Goal: Task Accomplishment & Management: Complete application form

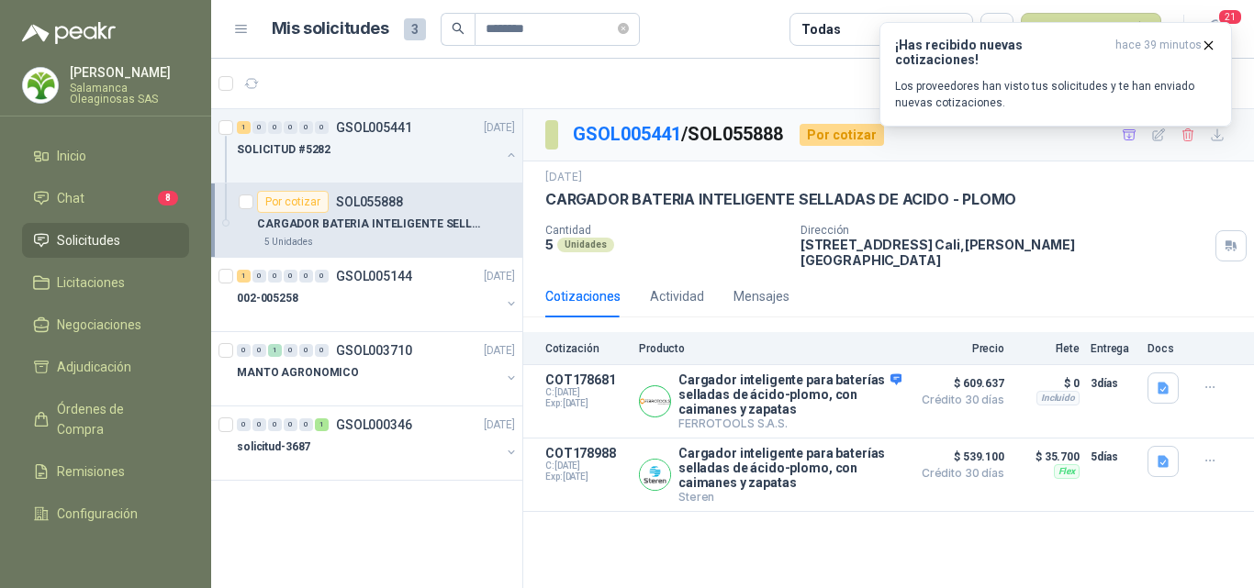
click at [113, 80] on div "[PERSON_NAME] Oleaginosas SAS" at bounding box center [129, 85] width 119 height 39
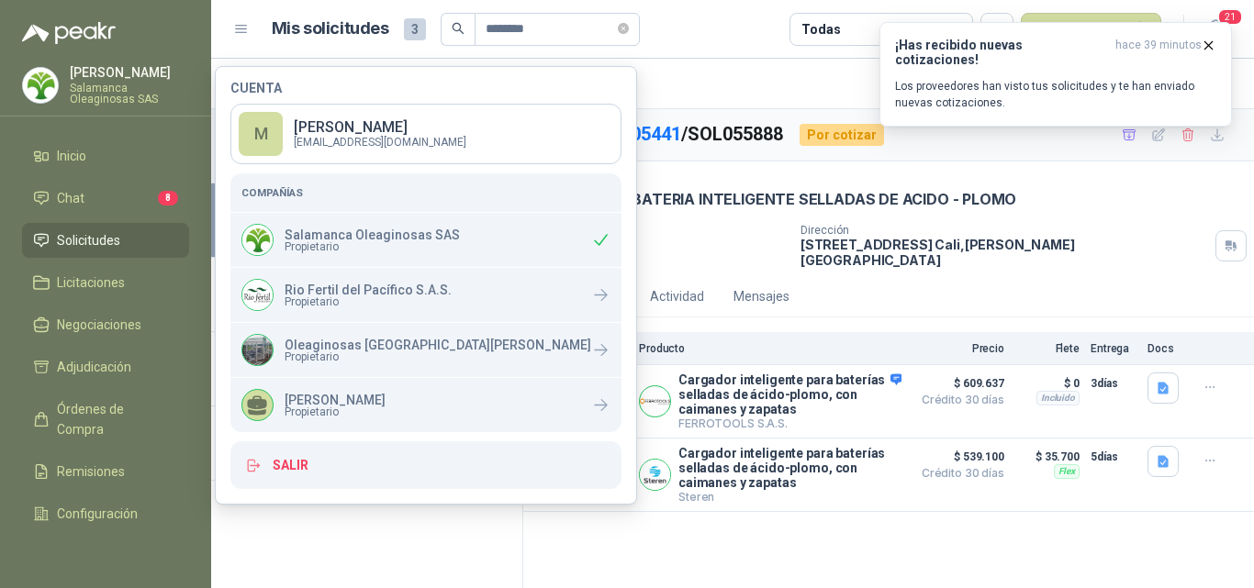
click at [360, 241] on span "Propietario" at bounding box center [372, 246] width 175 height 11
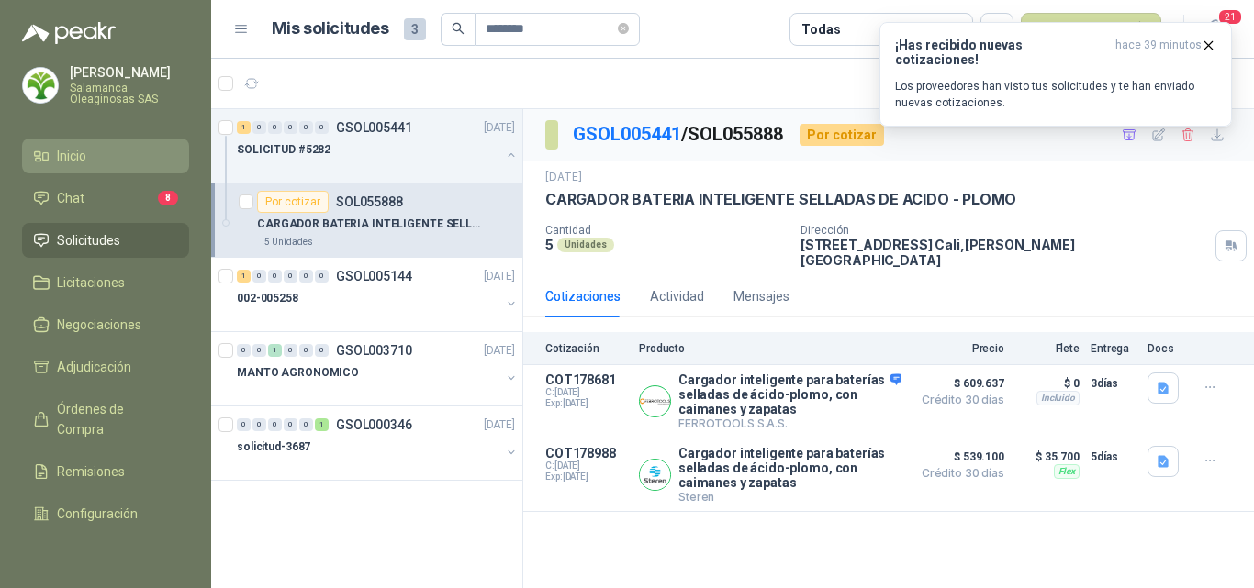
click at [108, 155] on li "Inicio" at bounding box center [105, 156] width 145 height 20
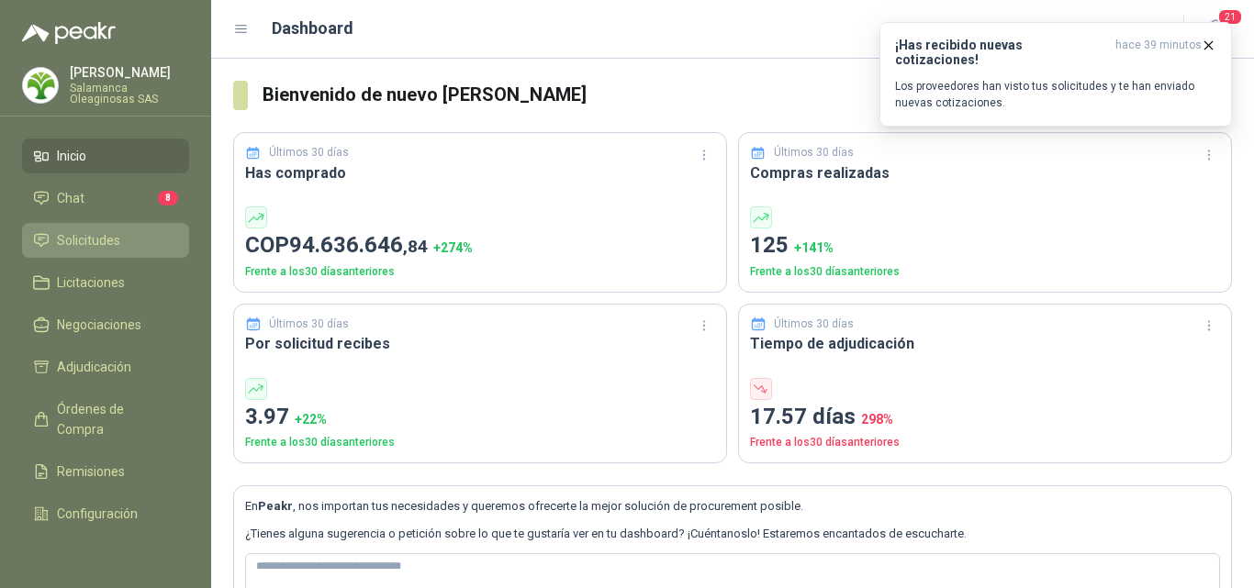
click at [124, 238] on li "Solicitudes" at bounding box center [105, 240] width 145 height 20
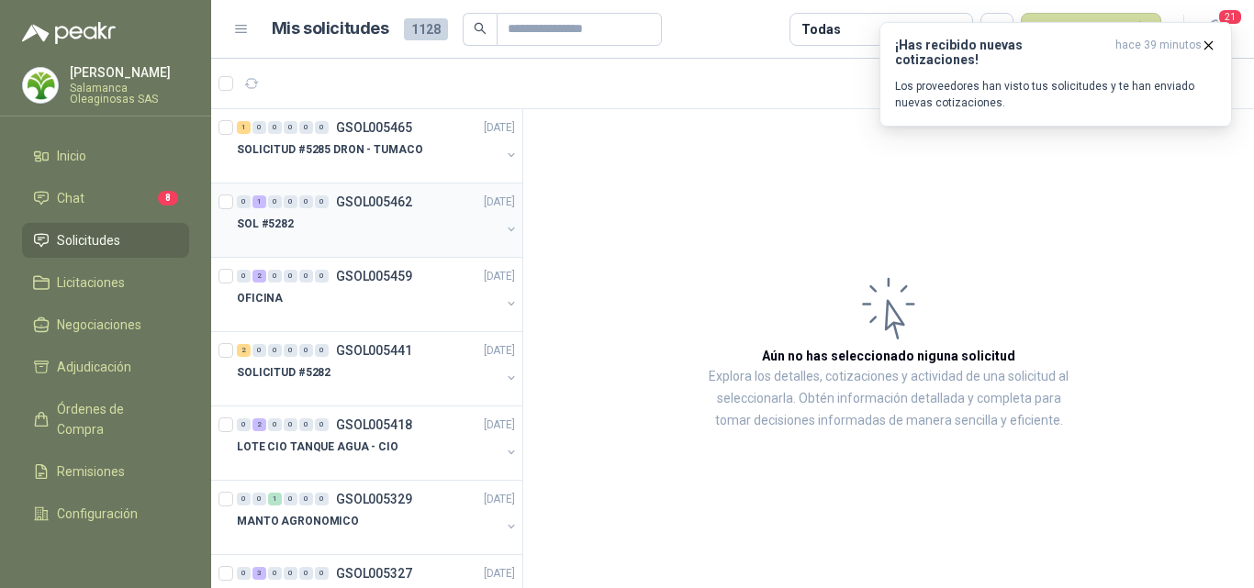
click at [374, 230] on div "SOL #5282" at bounding box center [368, 224] width 263 height 22
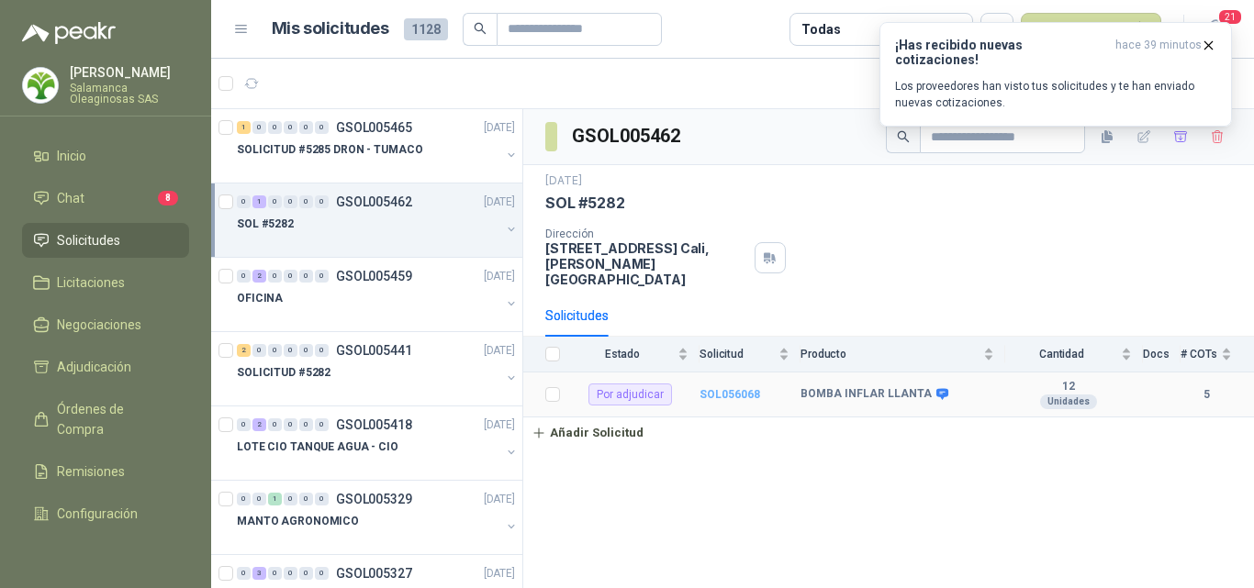
click at [714, 388] on b "SOL056068" at bounding box center [729, 394] width 61 height 13
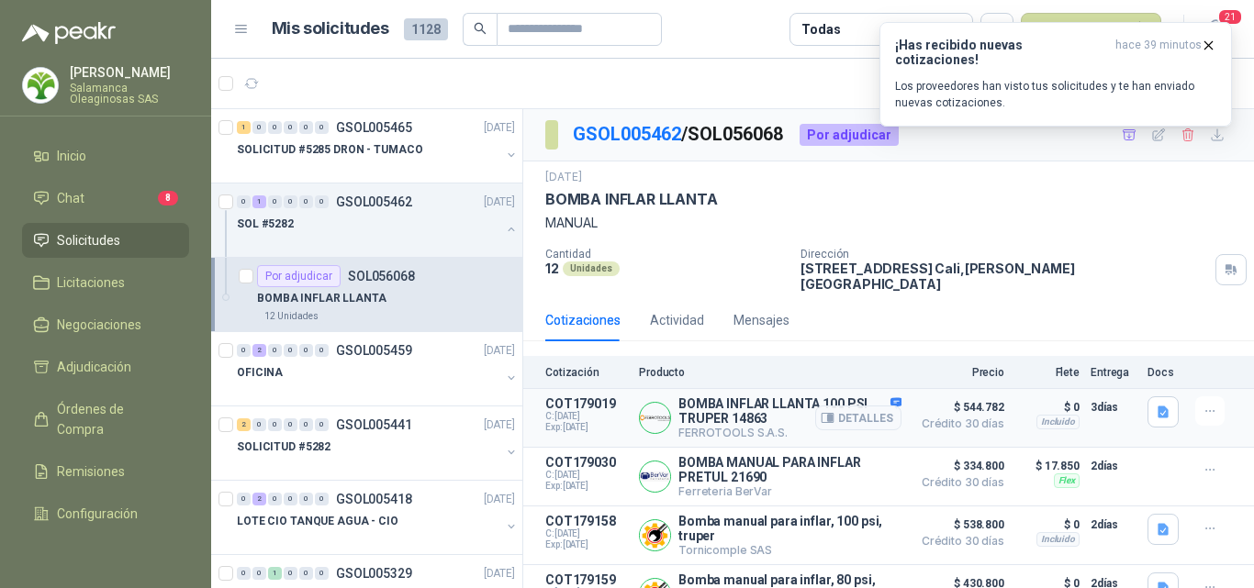
scroll to position [84, 0]
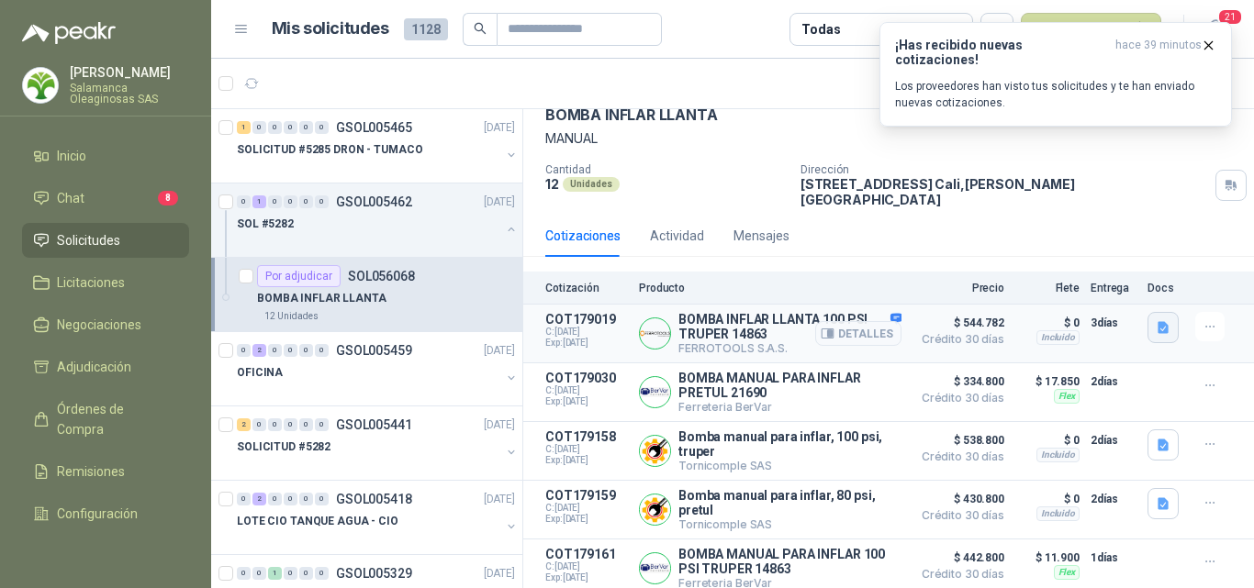
click at [1157, 321] on icon "button" at bounding box center [1162, 327] width 11 height 12
click at [1112, 279] on button "image.png" at bounding box center [1112, 274] width 80 height 19
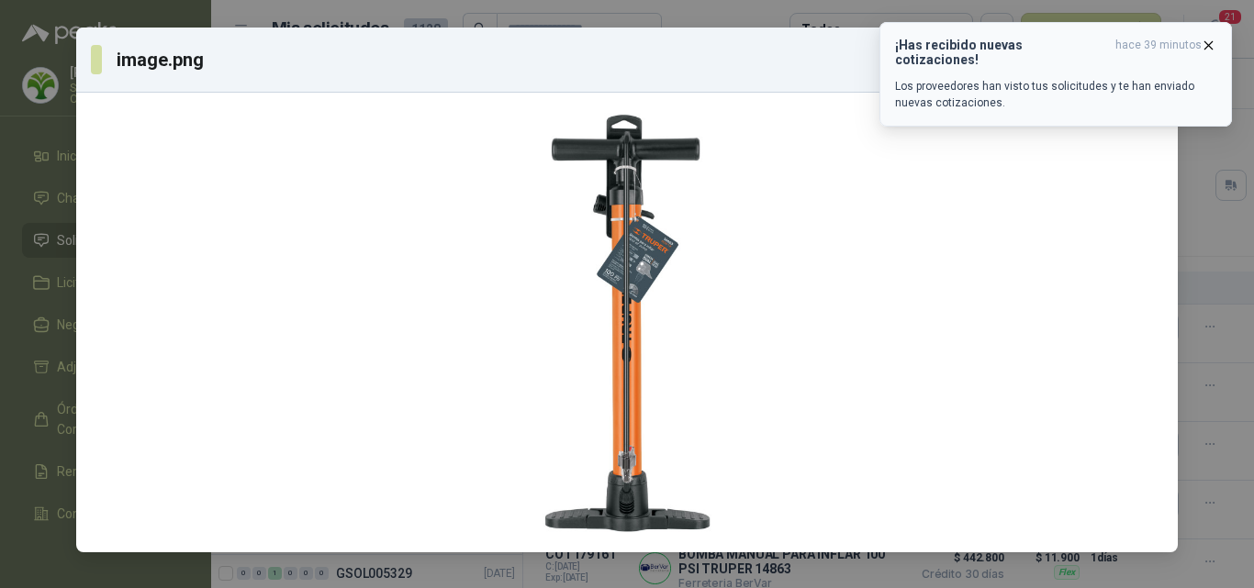
click at [1202, 50] on icon "button" at bounding box center [1209, 46] width 16 height 16
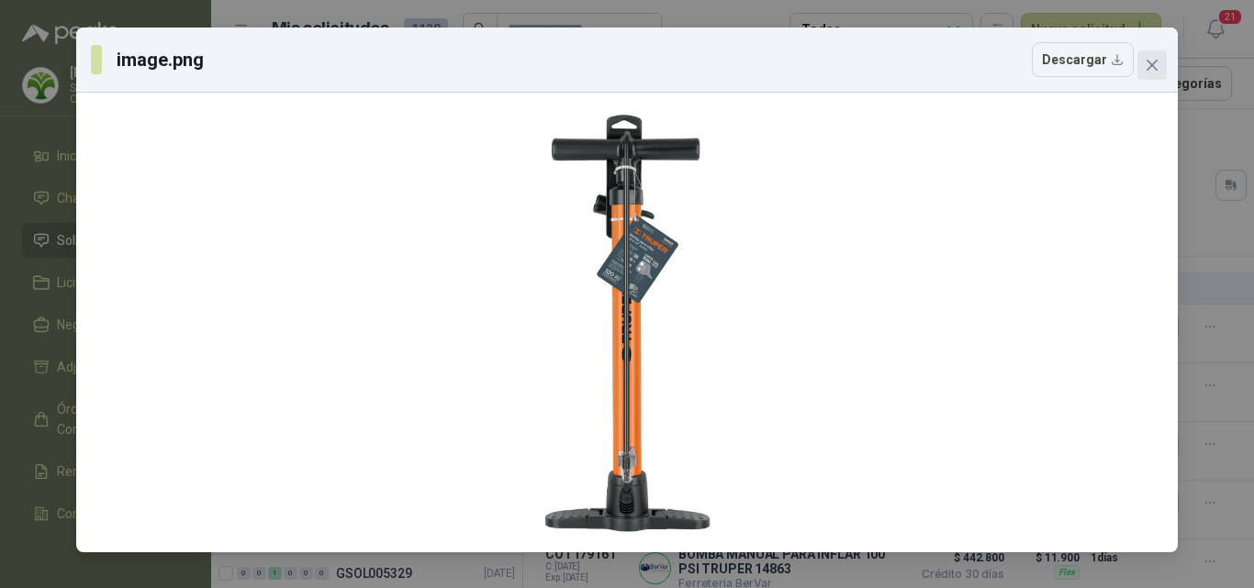
click at [1152, 71] on icon "close" at bounding box center [1152, 65] width 15 height 15
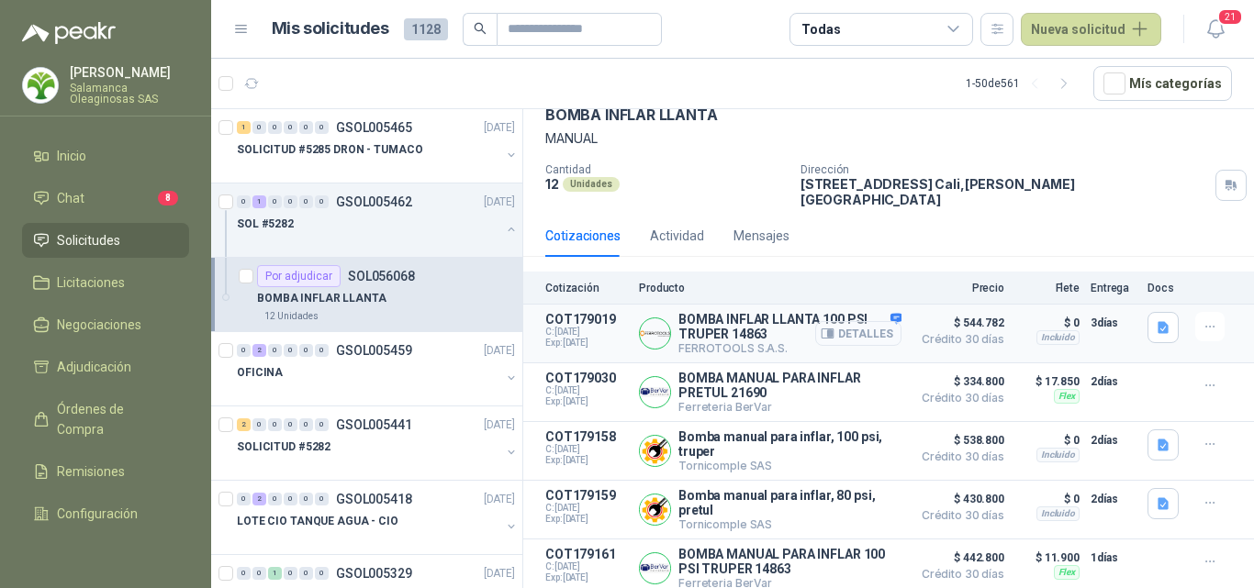
click at [868, 322] on button "Detalles" at bounding box center [858, 333] width 86 height 25
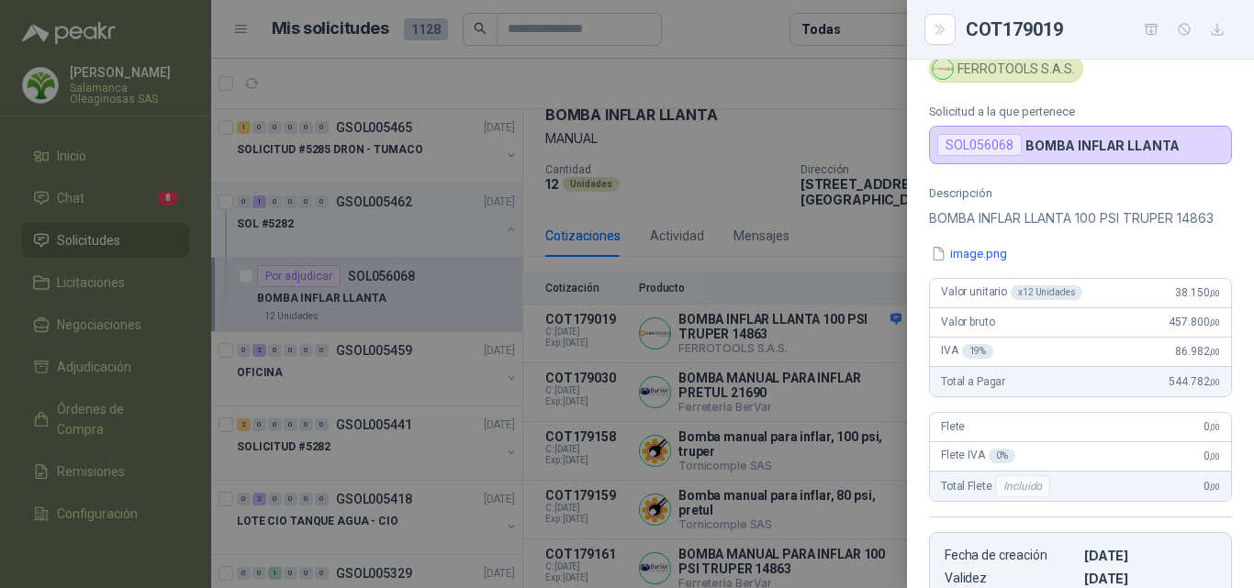
scroll to position [0, 0]
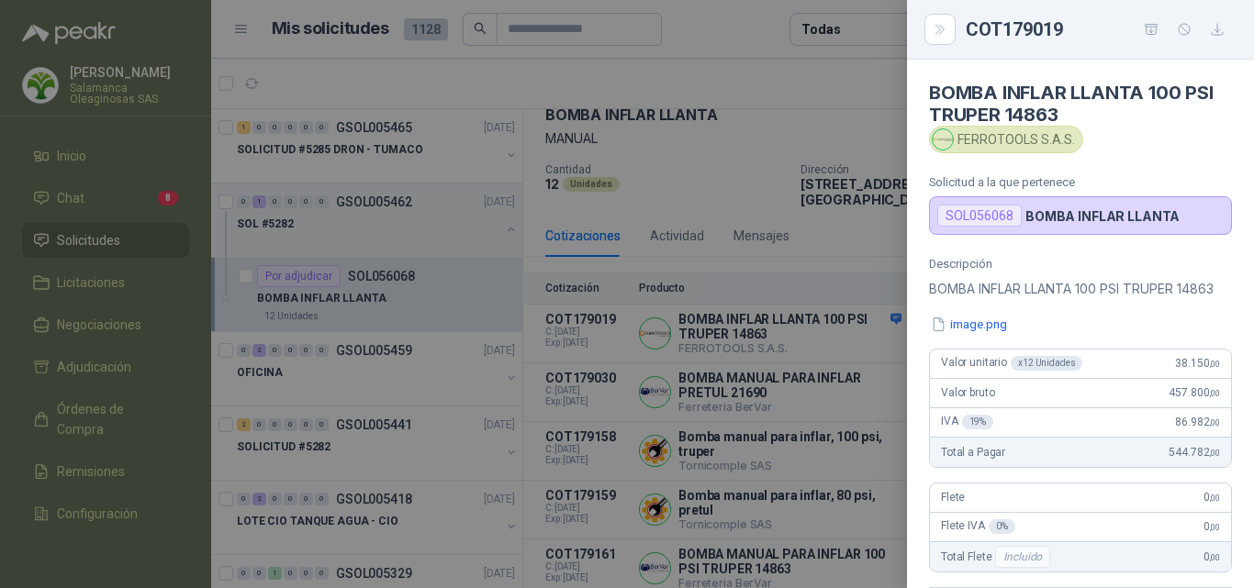
click at [782, 436] on div at bounding box center [627, 294] width 1254 height 588
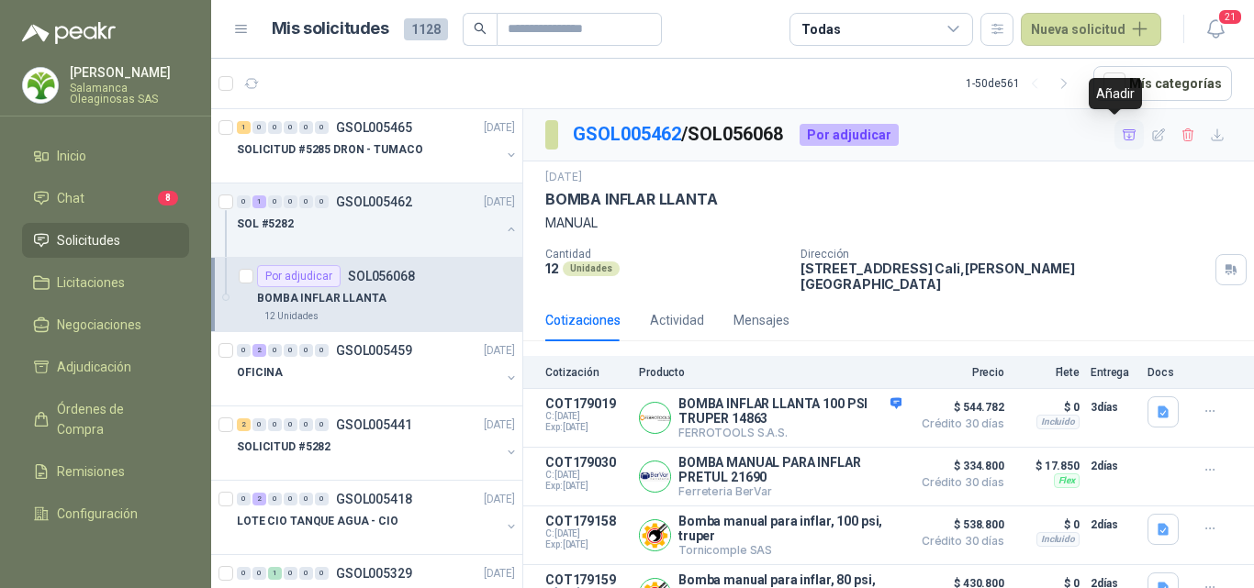
click at [1122, 138] on icon "button" at bounding box center [1130, 136] width 16 height 16
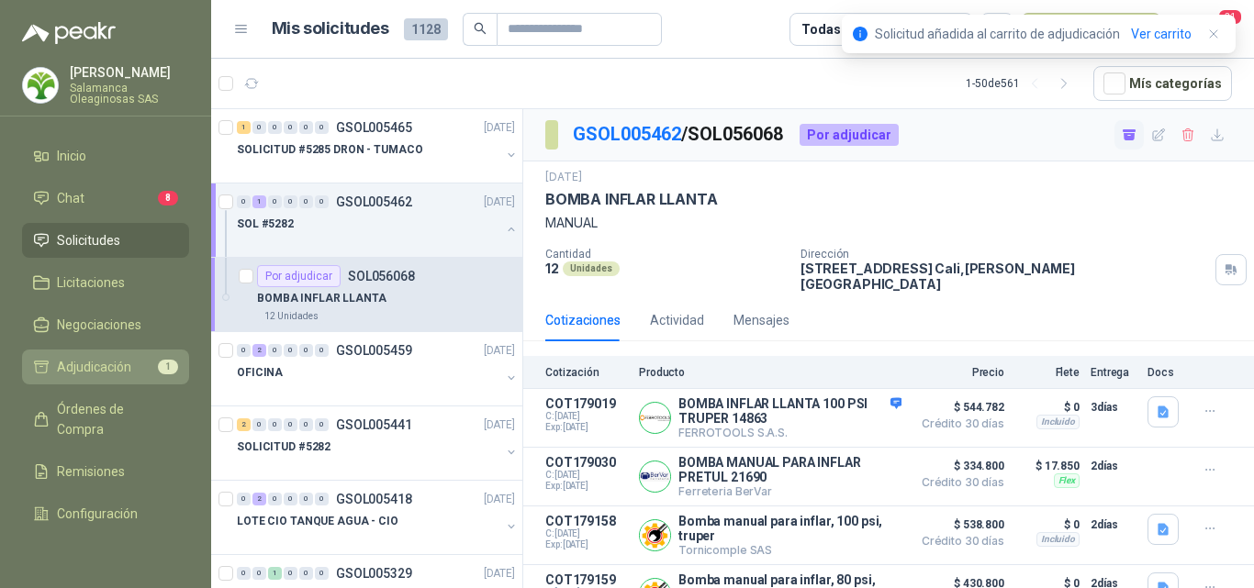
click at [76, 373] on span "Adjudicación" at bounding box center [94, 367] width 74 height 20
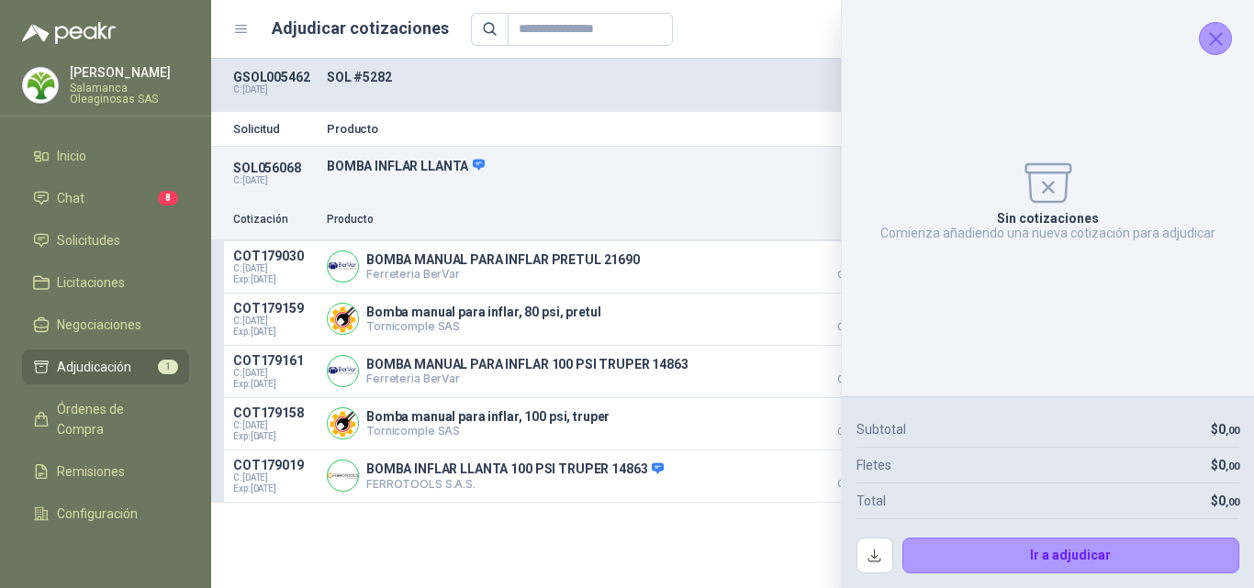
click at [1215, 46] on icon "Cerrar" at bounding box center [1215, 39] width 23 height 23
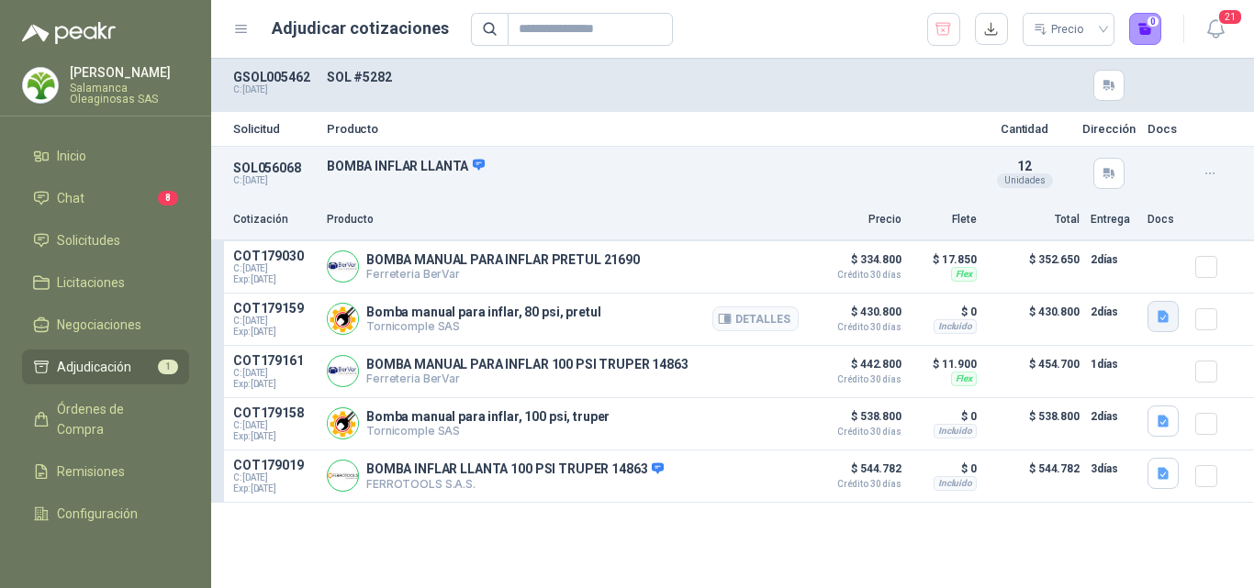
click at [1162, 319] on icon "button" at bounding box center [1162, 316] width 11 height 12
click at [1127, 286] on div "21690.pdf" at bounding box center [1128, 276] width 101 height 43
click at [1123, 285] on button "21690.pdf" at bounding box center [1128, 276] width 77 height 19
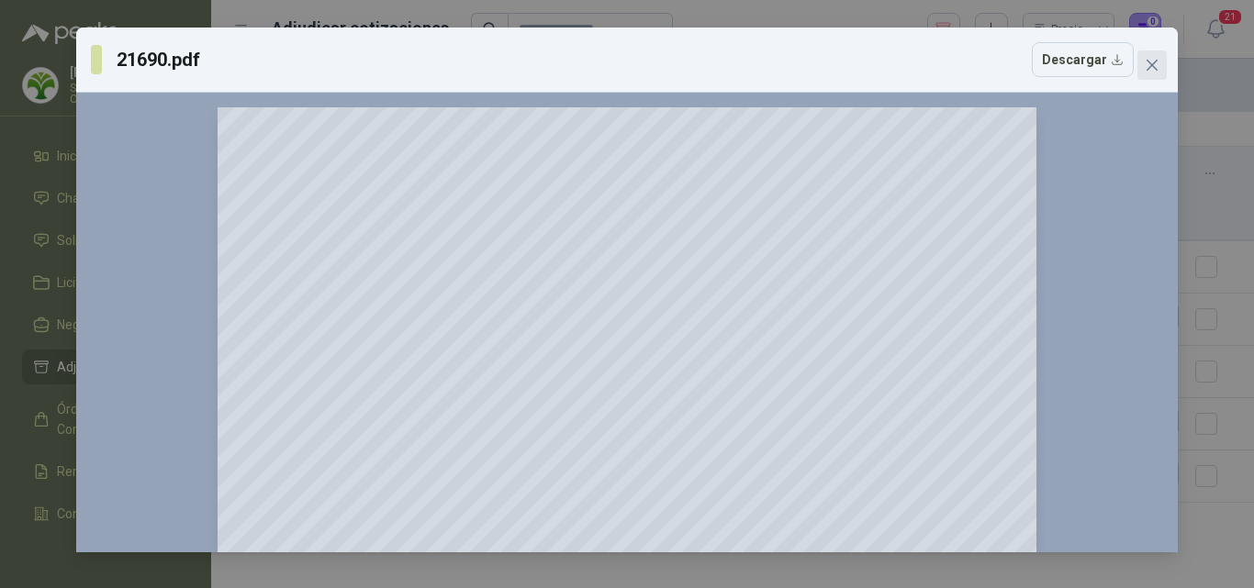
click at [1149, 72] on icon "close" at bounding box center [1152, 65] width 15 height 15
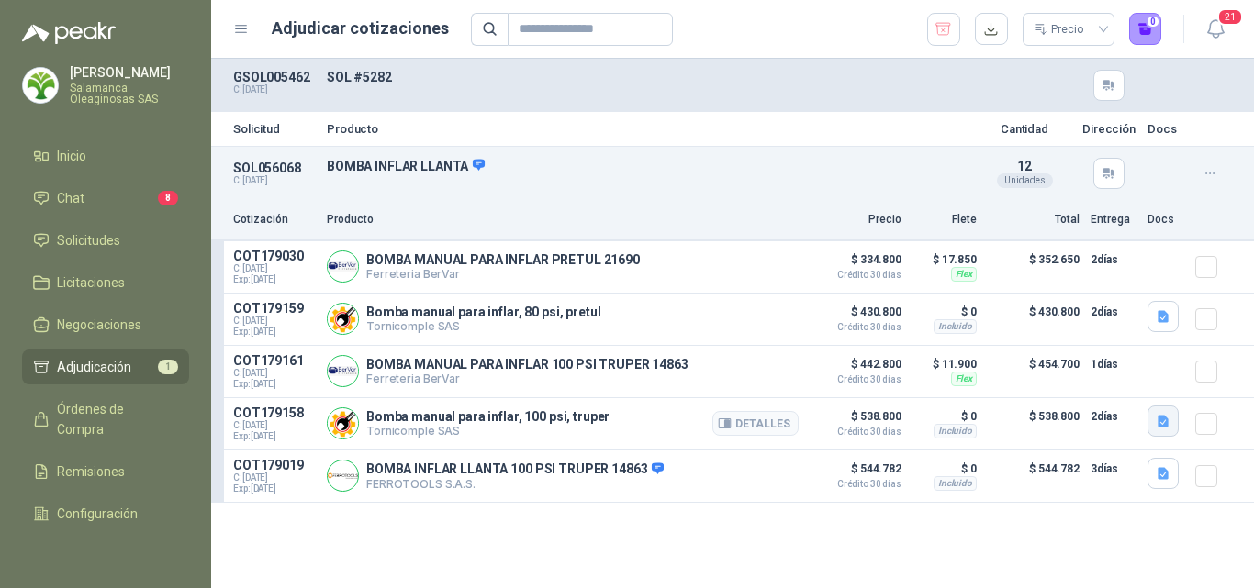
click at [1162, 426] on icon "button" at bounding box center [1162, 421] width 11 height 12
click at [1132, 380] on button "14863.pdf" at bounding box center [1128, 383] width 77 height 19
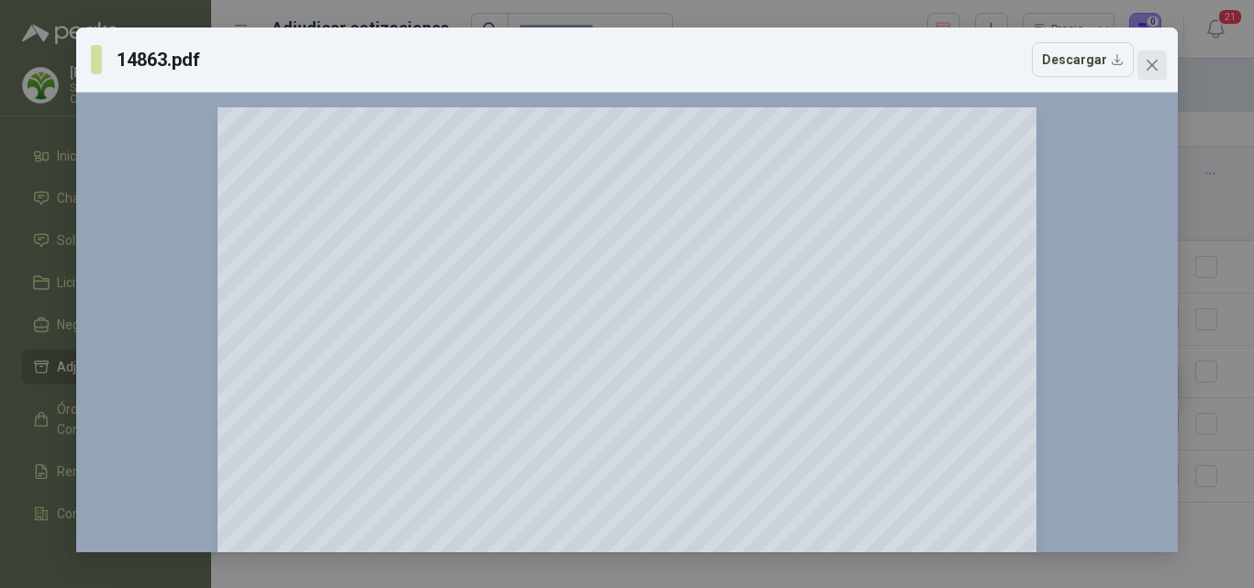
click at [1157, 61] on icon "close" at bounding box center [1151, 65] width 11 height 11
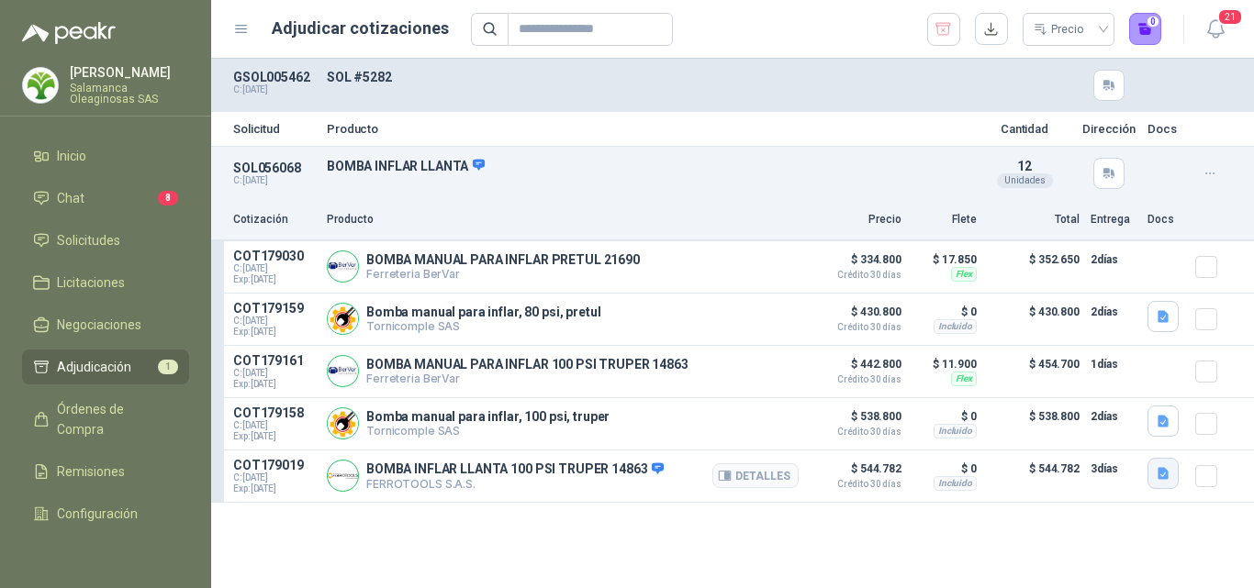
click at [1164, 479] on icon "button" at bounding box center [1162, 473] width 11 height 12
click at [1125, 436] on button "image.png" at bounding box center [1127, 436] width 80 height 19
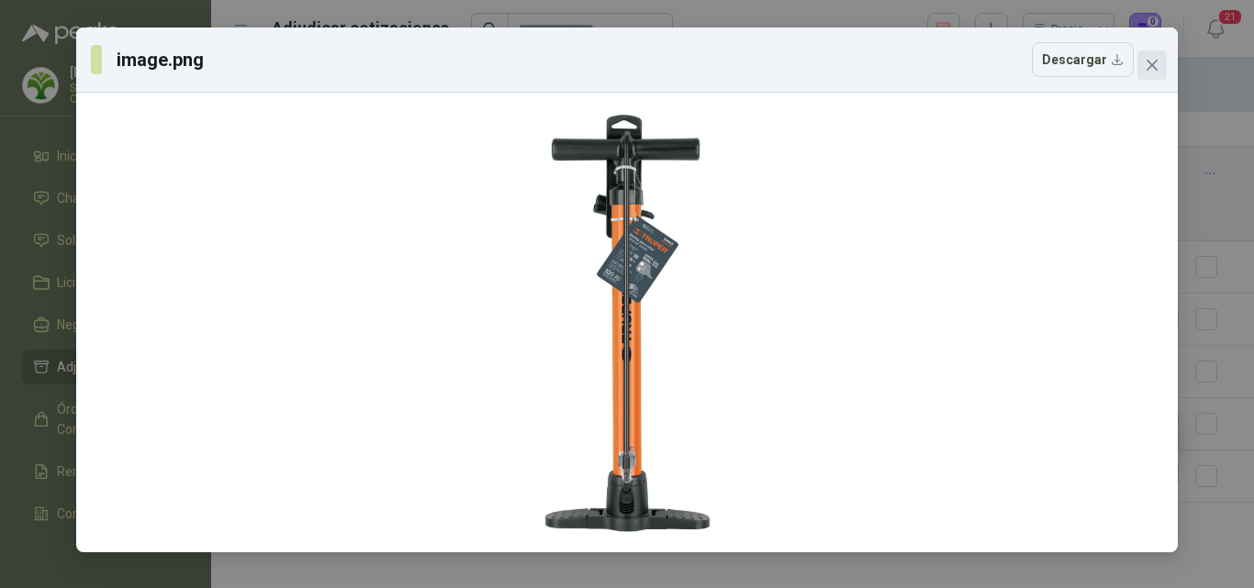
click at [1146, 73] on button "Close" at bounding box center [1151, 64] width 29 height 29
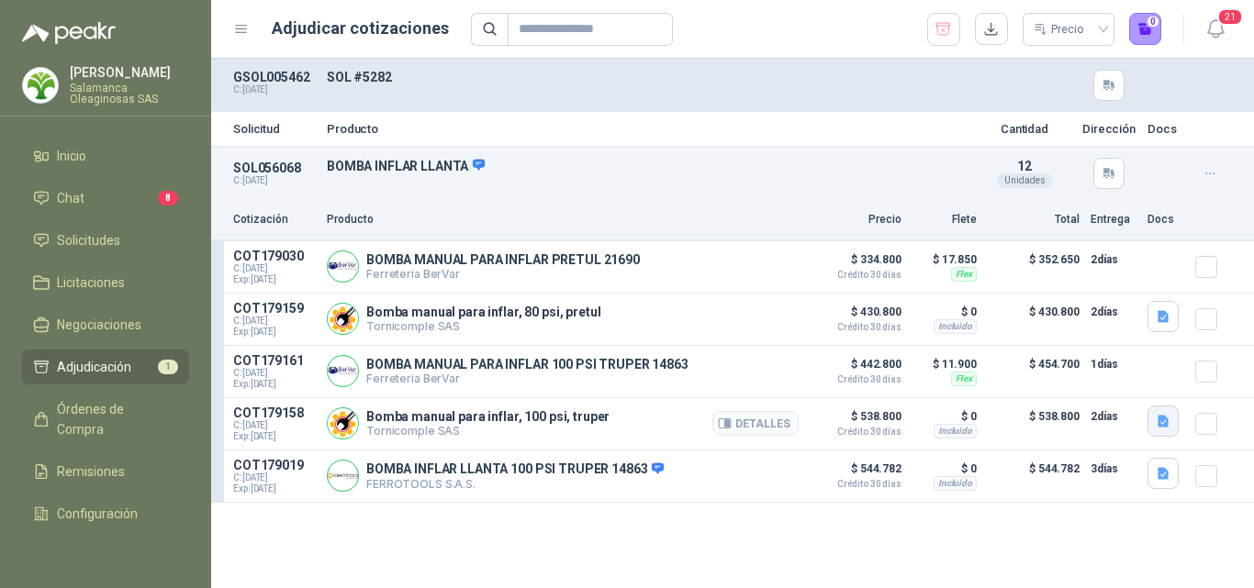
click at [1162, 422] on icon "button" at bounding box center [1162, 421] width 11 height 12
click at [1125, 386] on button "14863.pdf" at bounding box center [1128, 383] width 77 height 19
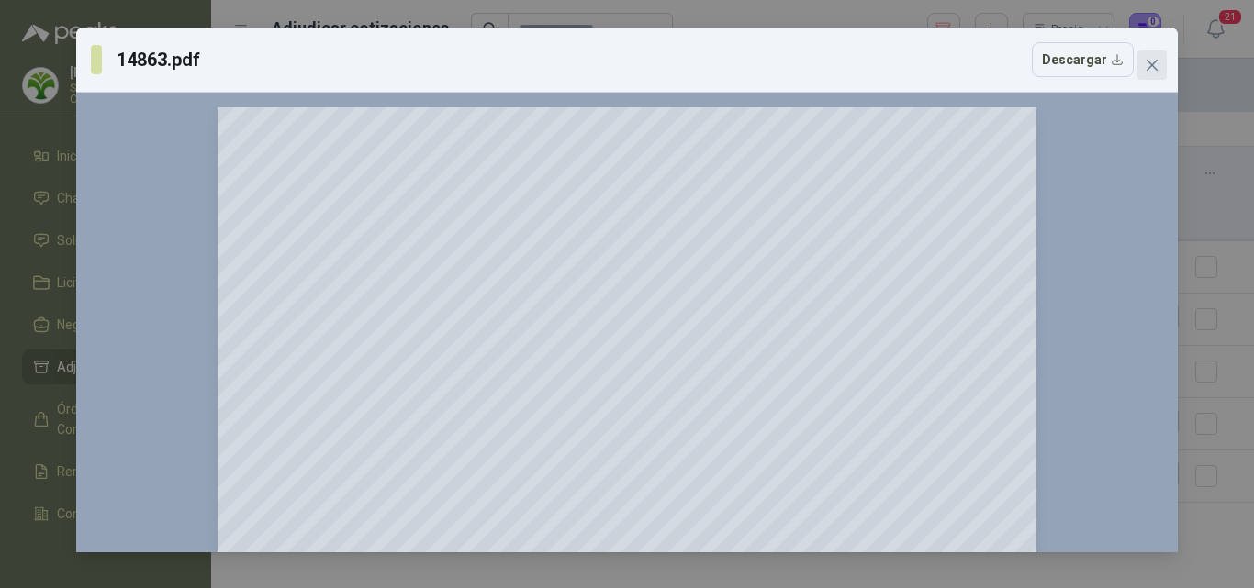
click at [1152, 65] on icon "close" at bounding box center [1151, 65] width 11 height 11
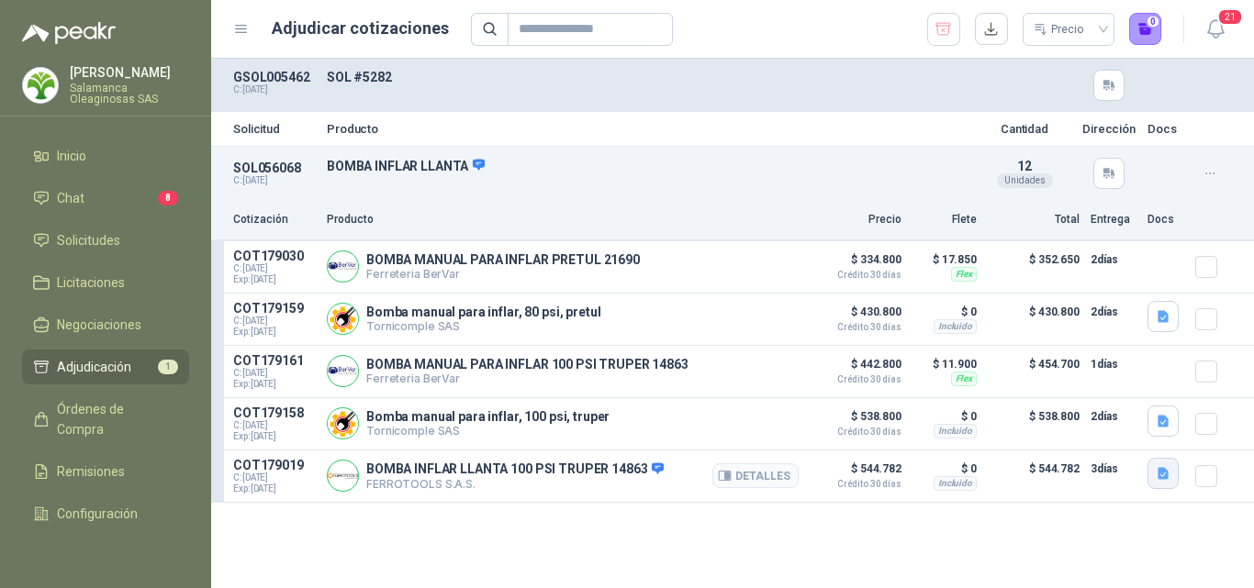
click at [1159, 475] on icon "button" at bounding box center [1162, 473] width 11 height 12
click at [1122, 434] on button "image.png" at bounding box center [1127, 436] width 80 height 19
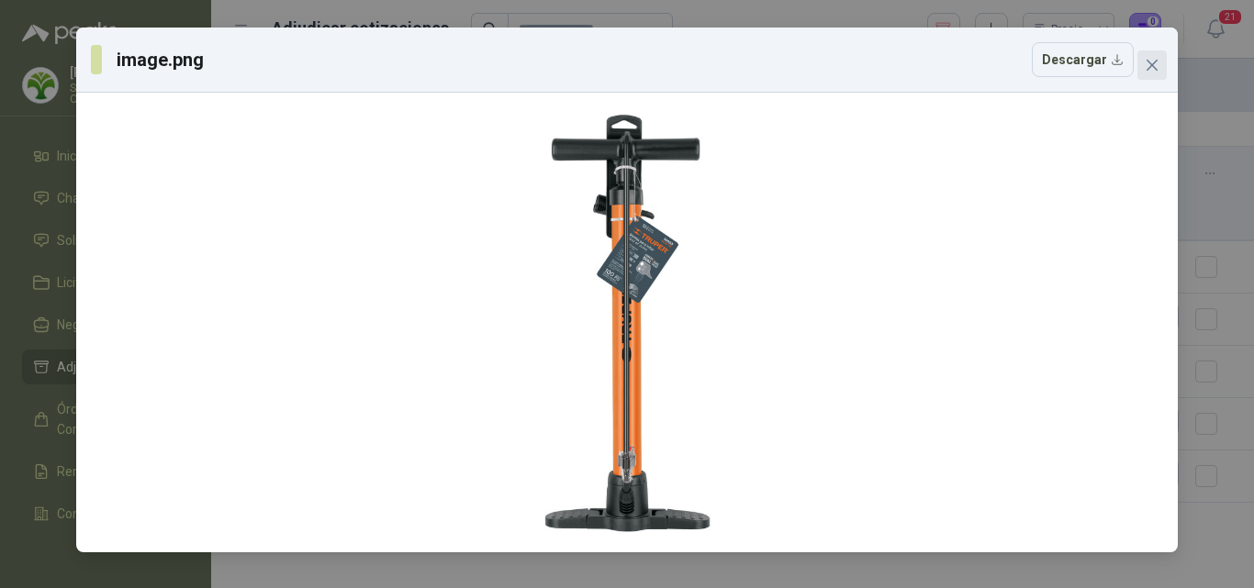
click at [1154, 69] on icon "close" at bounding box center [1152, 65] width 15 height 15
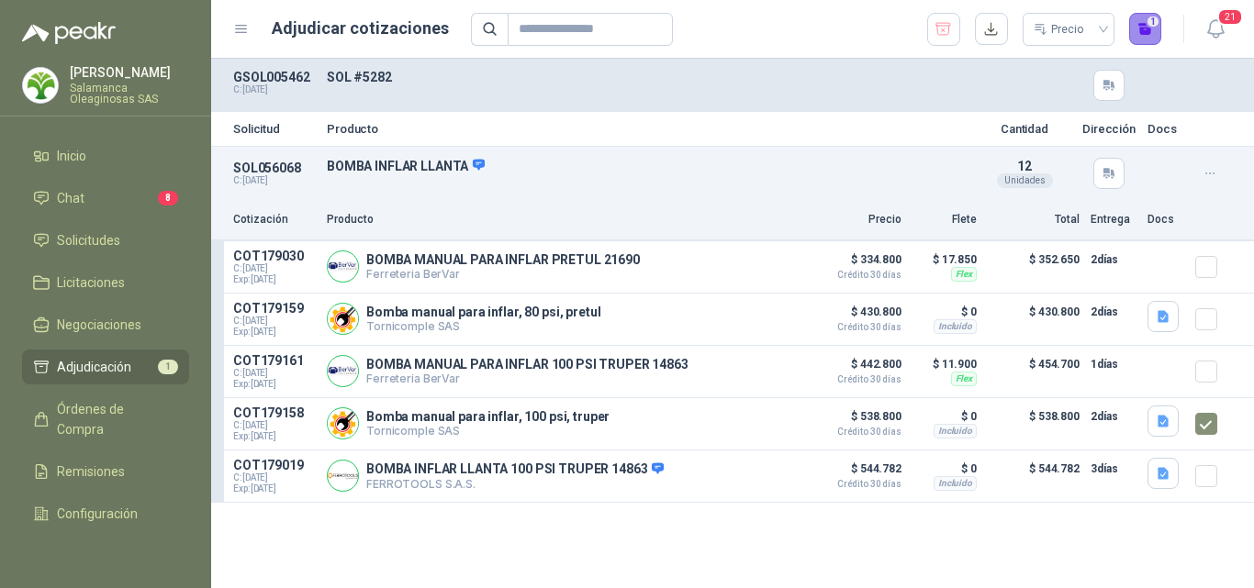
click at [1145, 37] on button "1" at bounding box center [1145, 29] width 33 height 33
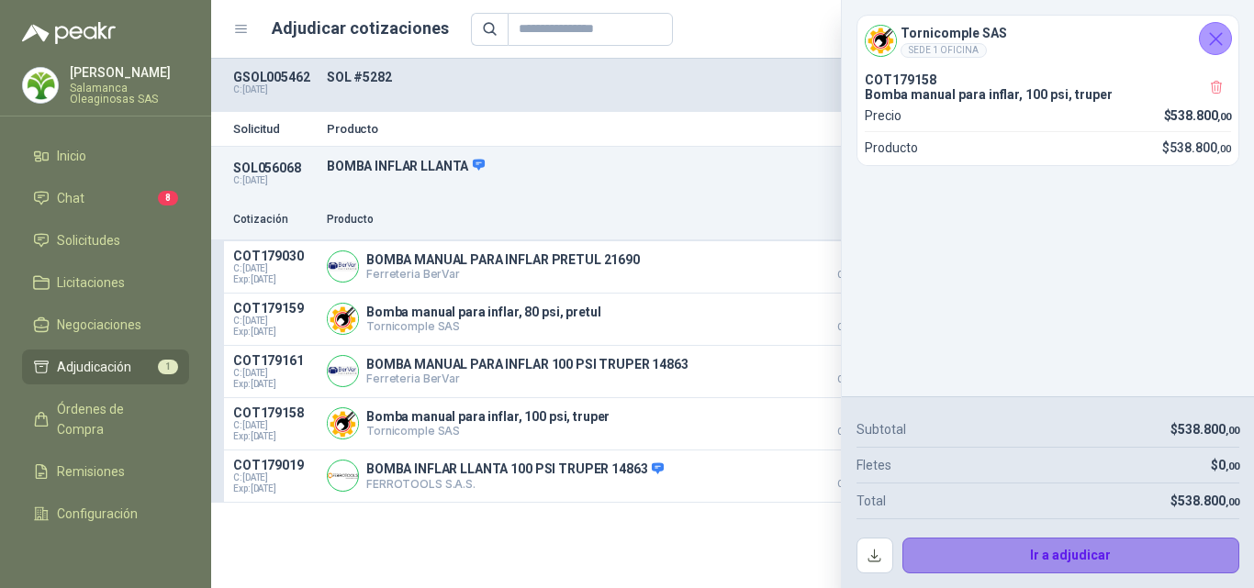
click at [969, 553] on button "Ir a adjudicar" at bounding box center [1071, 556] width 338 height 37
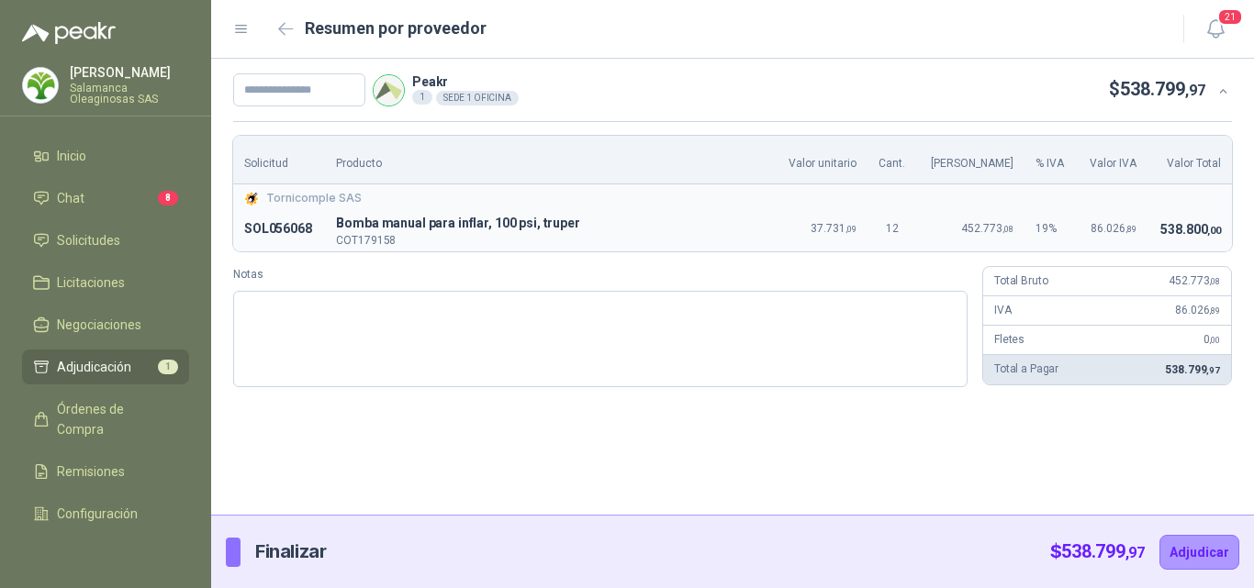
click at [1210, 418] on div "Peakr 1 SEDE 1 OFICINA $ 538.799 ,97 Solicitud Producto Valor unitario Cant. Va…" at bounding box center [732, 287] width 1043 height 456
drag, startPoint x: 296, startPoint y: 95, endPoint x: 319, endPoint y: 102, distance: 23.8
click at [296, 95] on input "text" at bounding box center [299, 89] width 132 height 33
type input "**********"
click at [1192, 552] on button "Adjudicar" at bounding box center [1199, 552] width 80 height 35
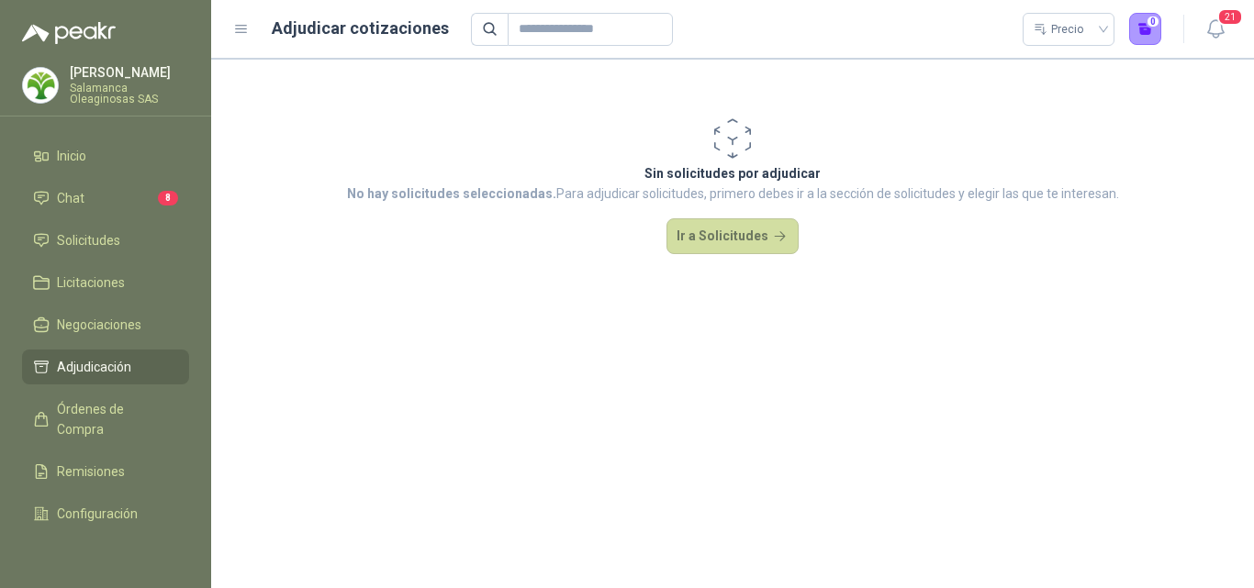
click at [122, 91] on p "Salamanca Oleaginosas SAS" at bounding box center [129, 94] width 119 height 22
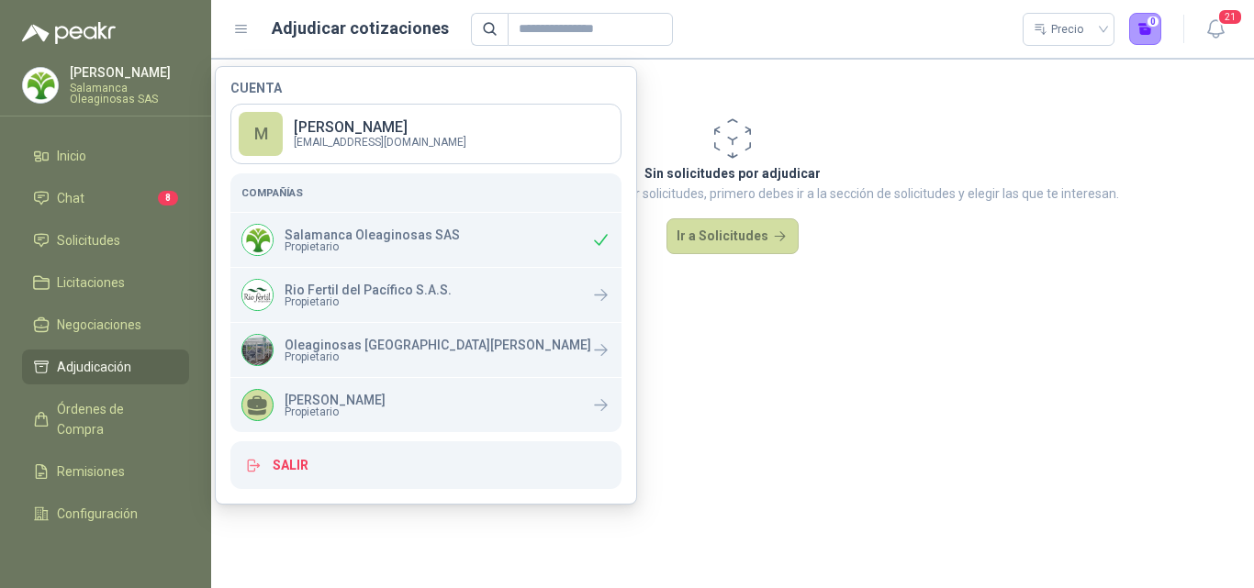
click at [1060, 364] on section "Sin solicitudes por adjudicar No hay solicitudes seleccionadas. Para adjudicar …" at bounding box center [732, 324] width 1043 height 530
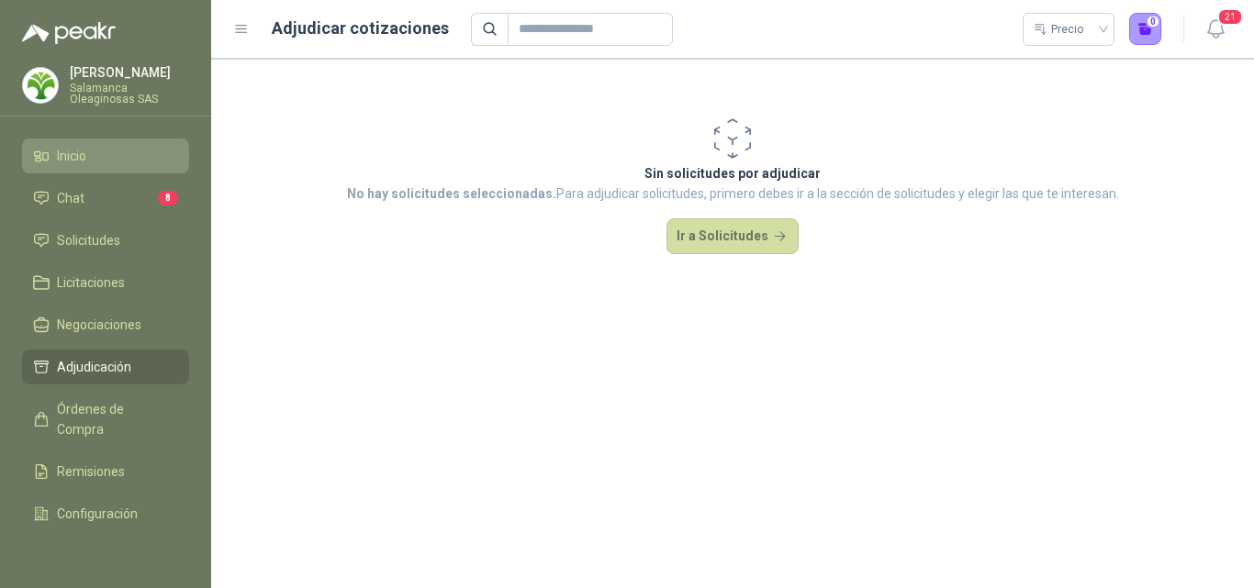
click at [94, 162] on li "Inicio" at bounding box center [105, 156] width 145 height 20
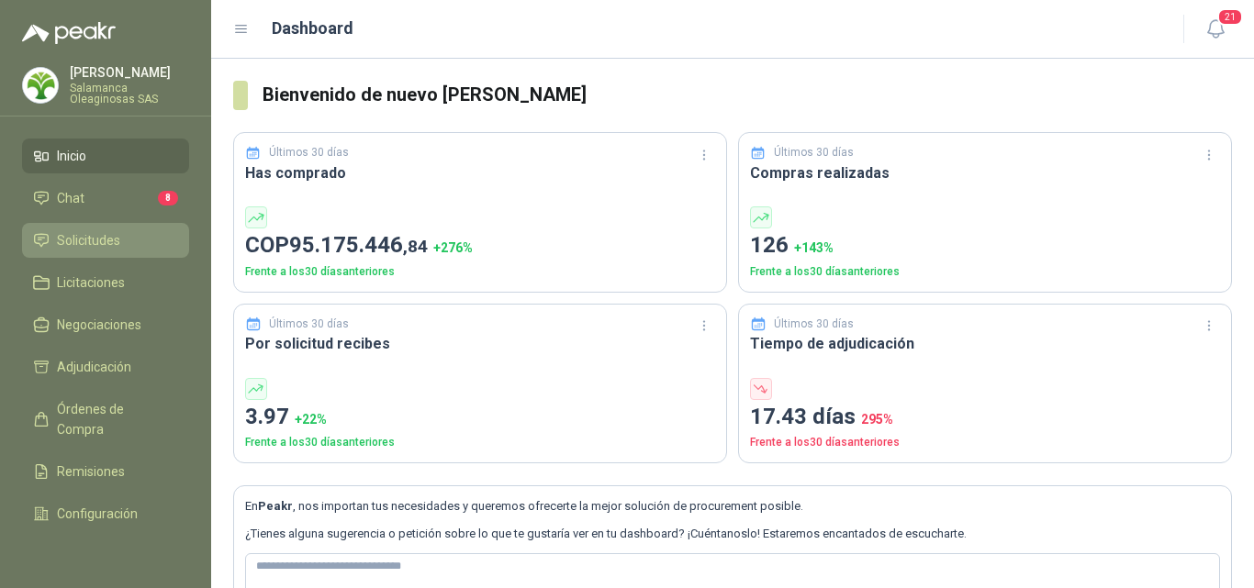
click at [121, 237] on li "Solicitudes" at bounding box center [105, 240] width 145 height 20
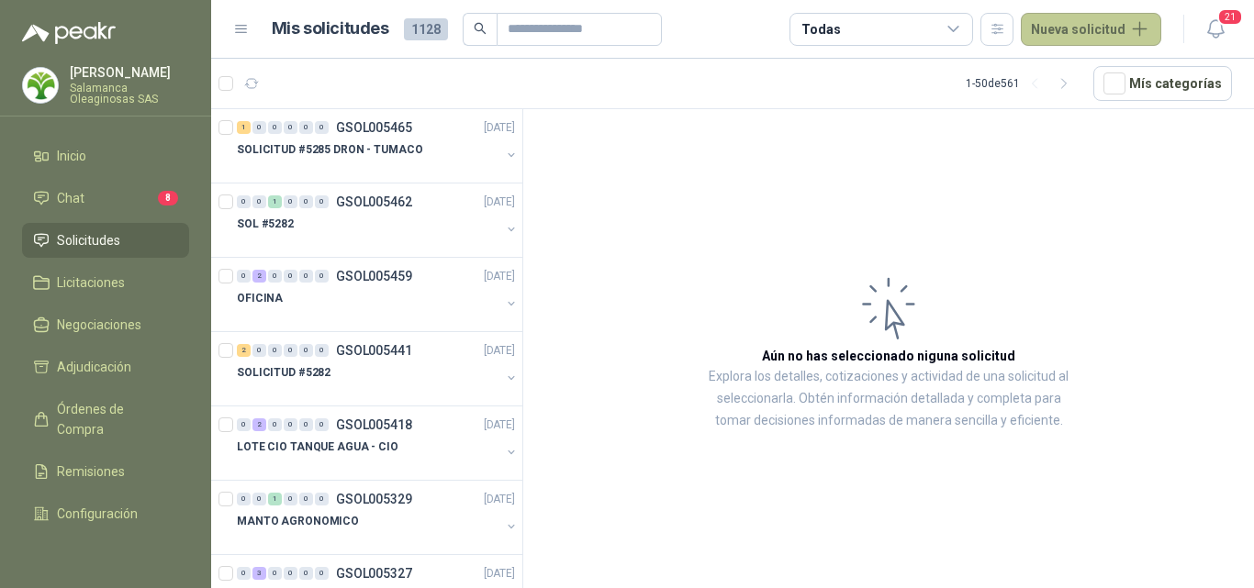
click at [1128, 35] on button "Nueva solicitud" at bounding box center [1091, 29] width 140 height 33
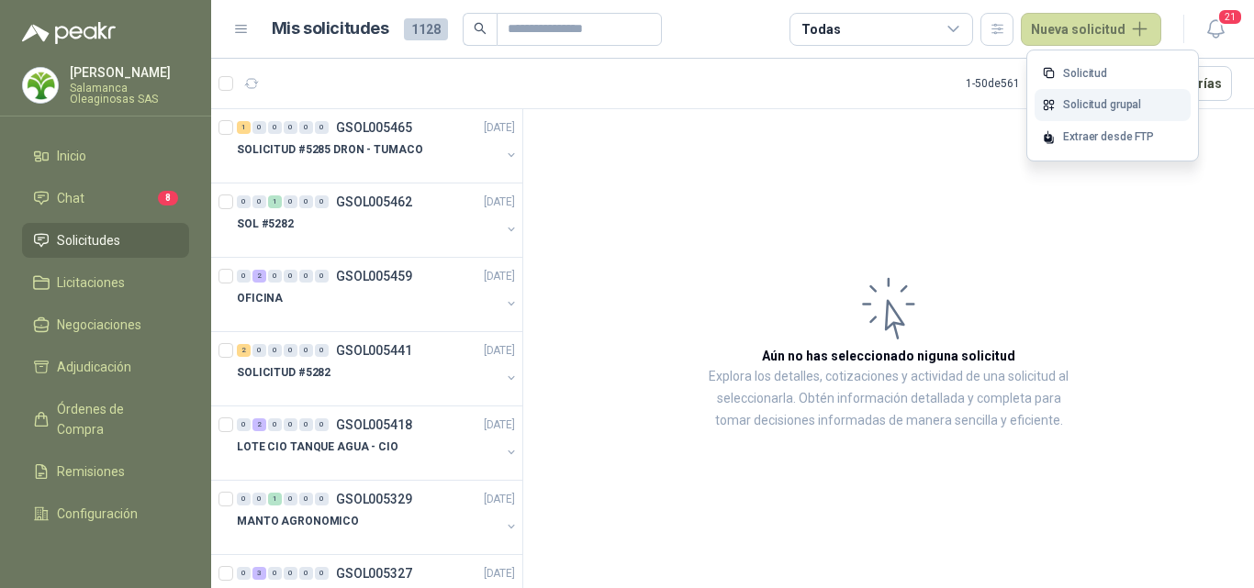
click at [1129, 106] on link "Solicitud grupal" at bounding box center [1112, 105] width 156 height 32
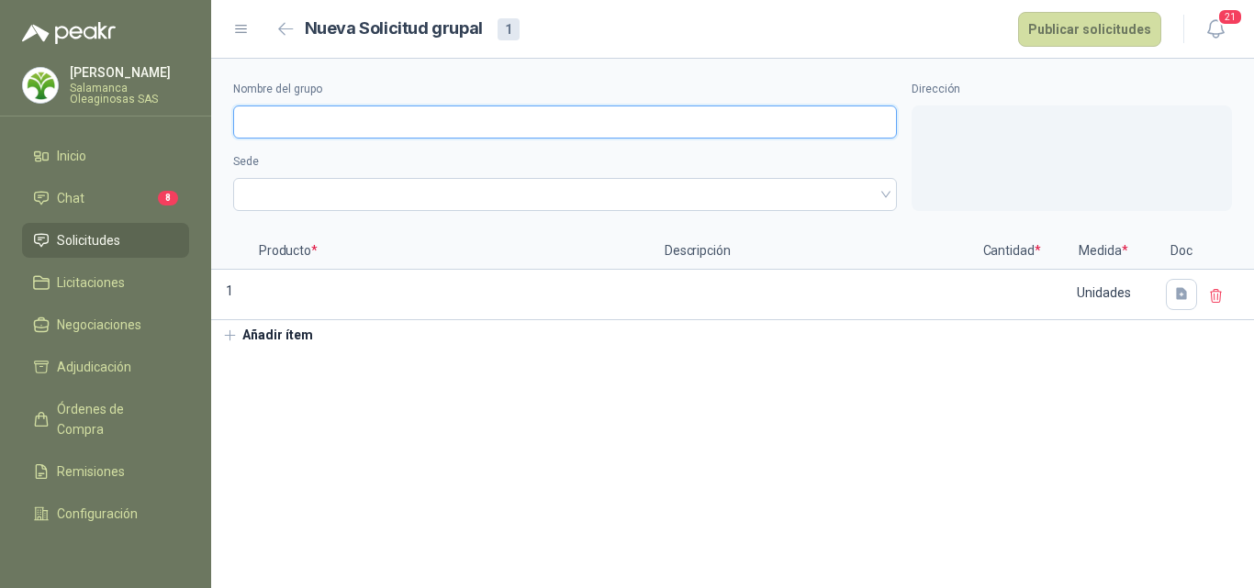
click at [307, 123] on input "Nombre del grupo" at bounding box center [565, 122] width 664 height 33
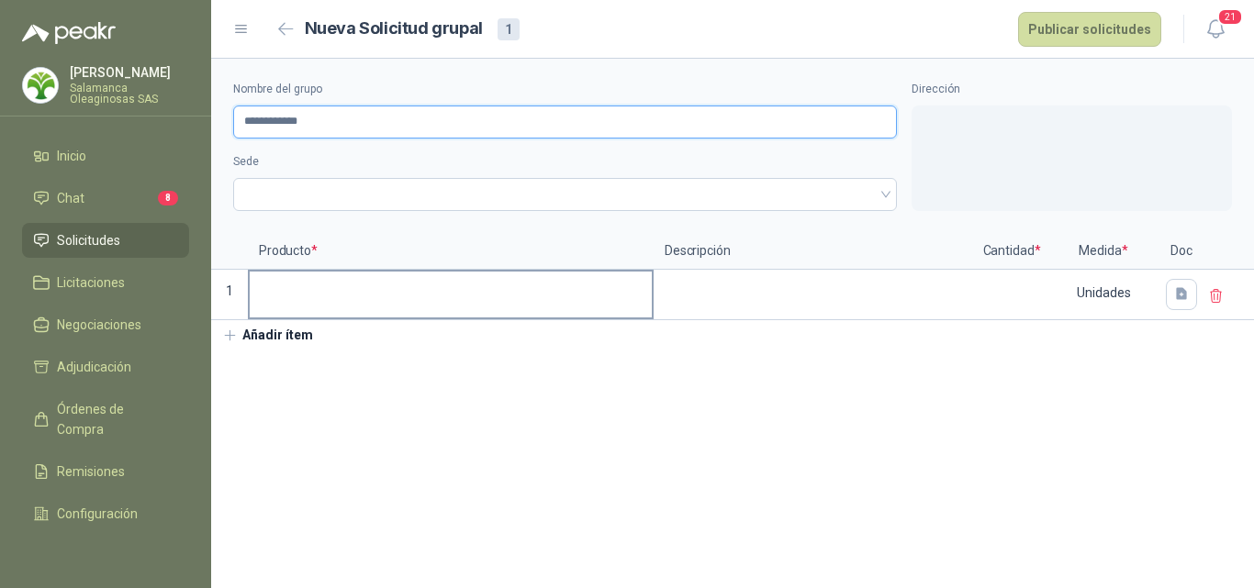
type input "**********"
click at [352, 303] on input at bounding box center [451, 290] width 402 height 36
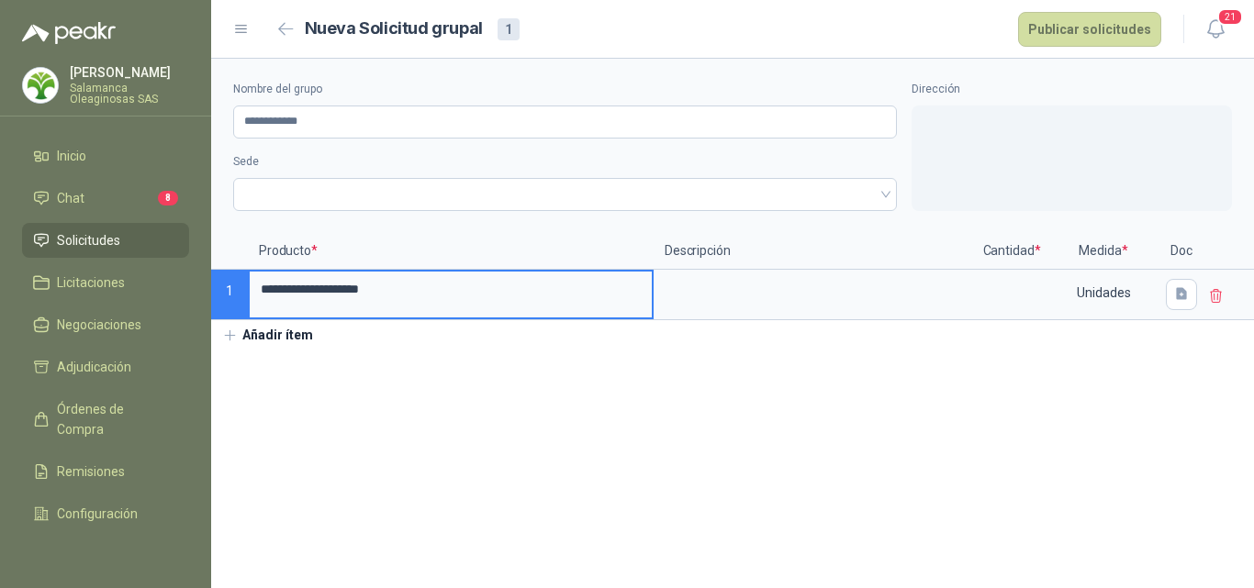
type input "**********"
click at [319, 331] on button "Añadir ítem" at bounding box center [267, 335] width 113 height 31
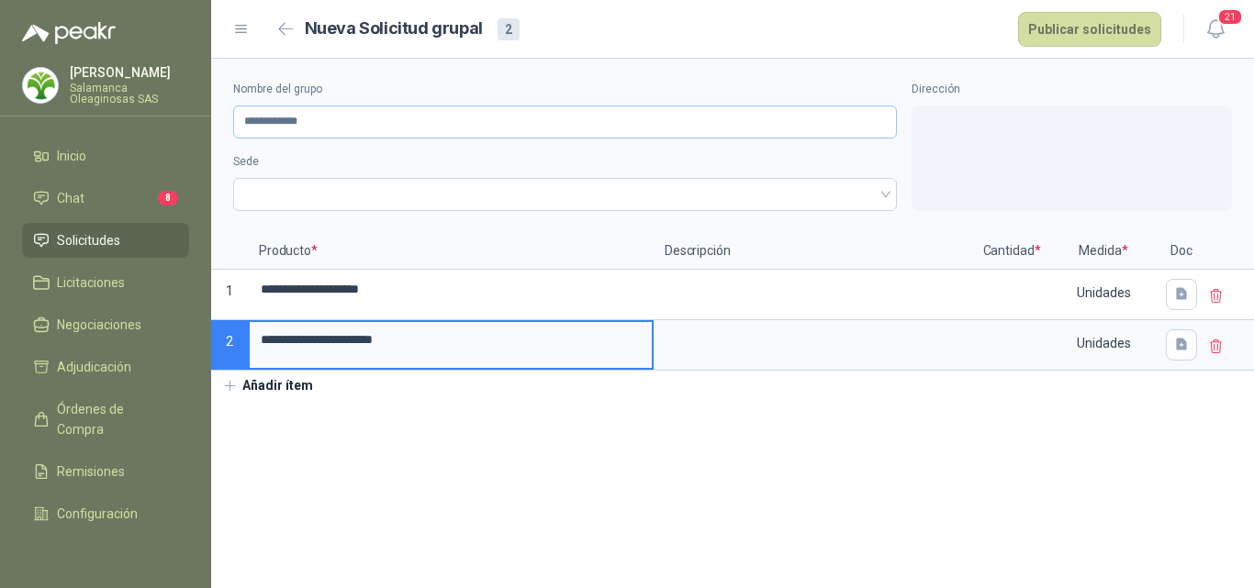
type input "**********"
click at [319, 117] on input "**********" at bounding box center [565, 122] width 664 height 33
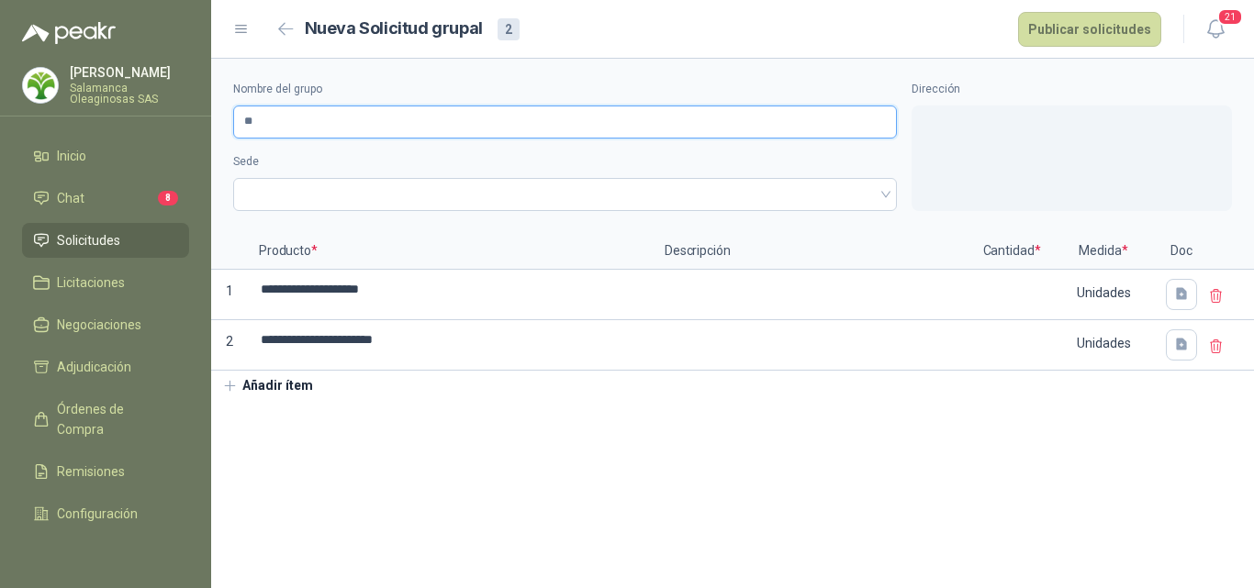
type input "*"
type input "**********"
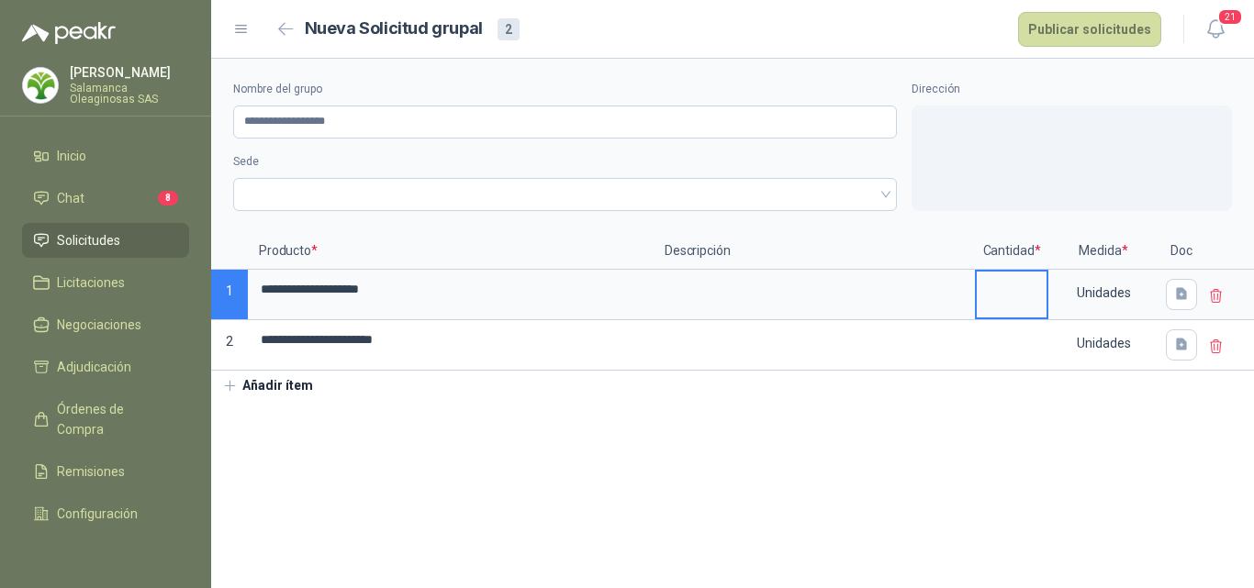
click at [1014, 291] on input at bounding box center [1012, 290] width 70 height 36
type input "*"
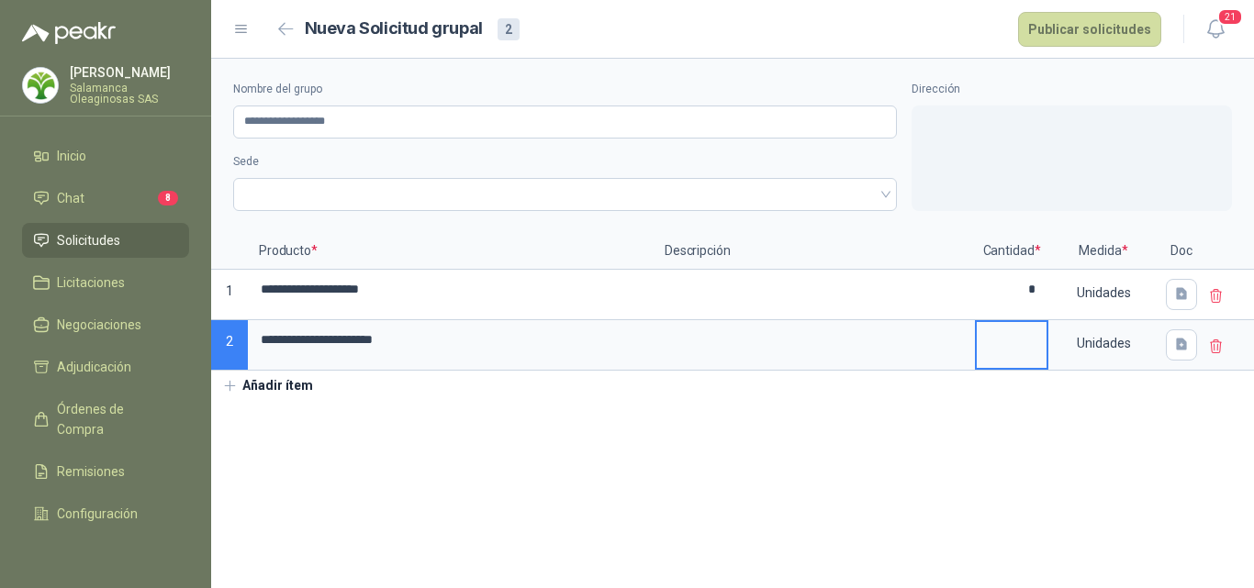
click at [1038, 343] on input at bounding box center [1012, 340] width 70 height 36
click at [323, 205] on span at bounding box center [565, 195] width 642 height 28
type input "*"
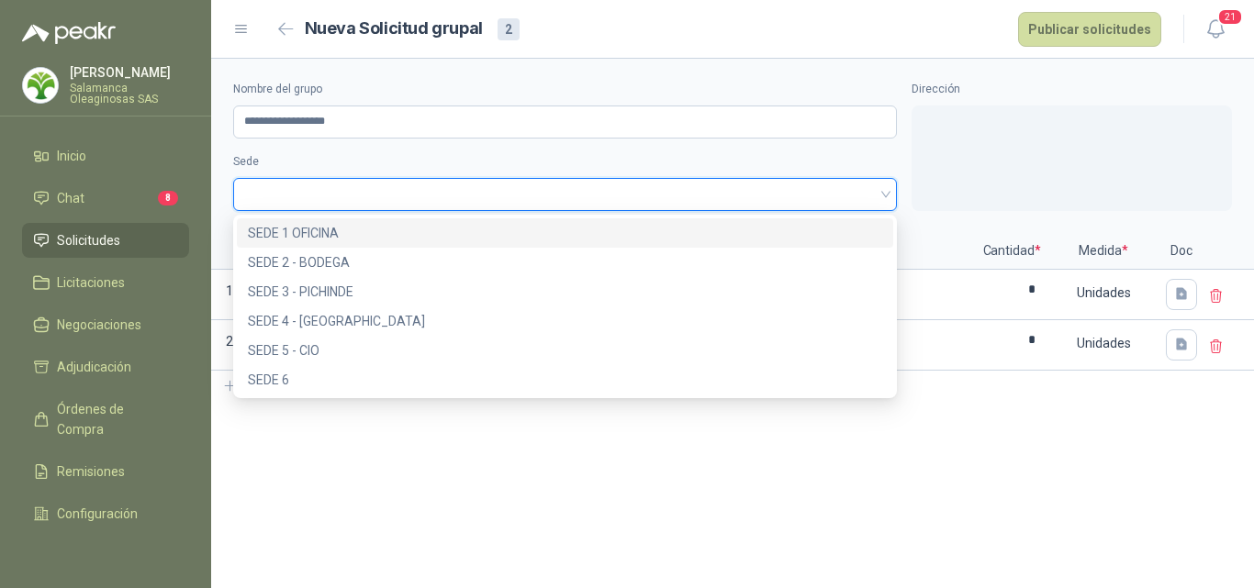
click at [331, 230] on div "SEDE 1 OFICINA" at bounding box center [565, 233] width 634 height 20
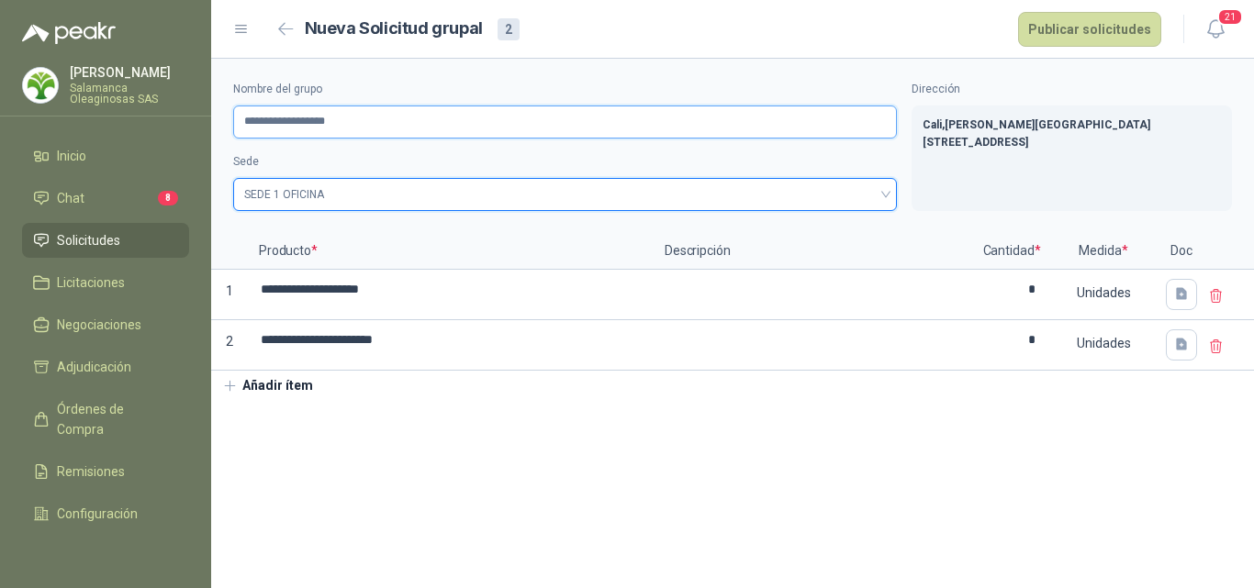
click at [307, 123] on input "**********" at bounding box center [565, 122] width 664 height 33
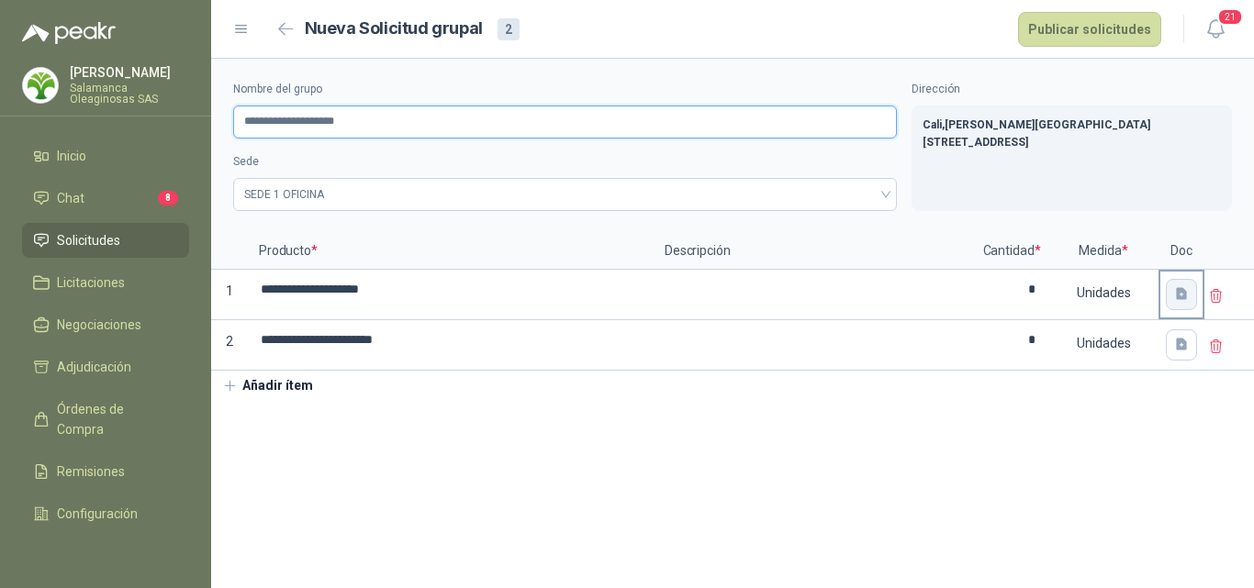
type input "**********"
click at [1174, 296] on icon "button" at bounding box center [1182, 294] width 16 height 16
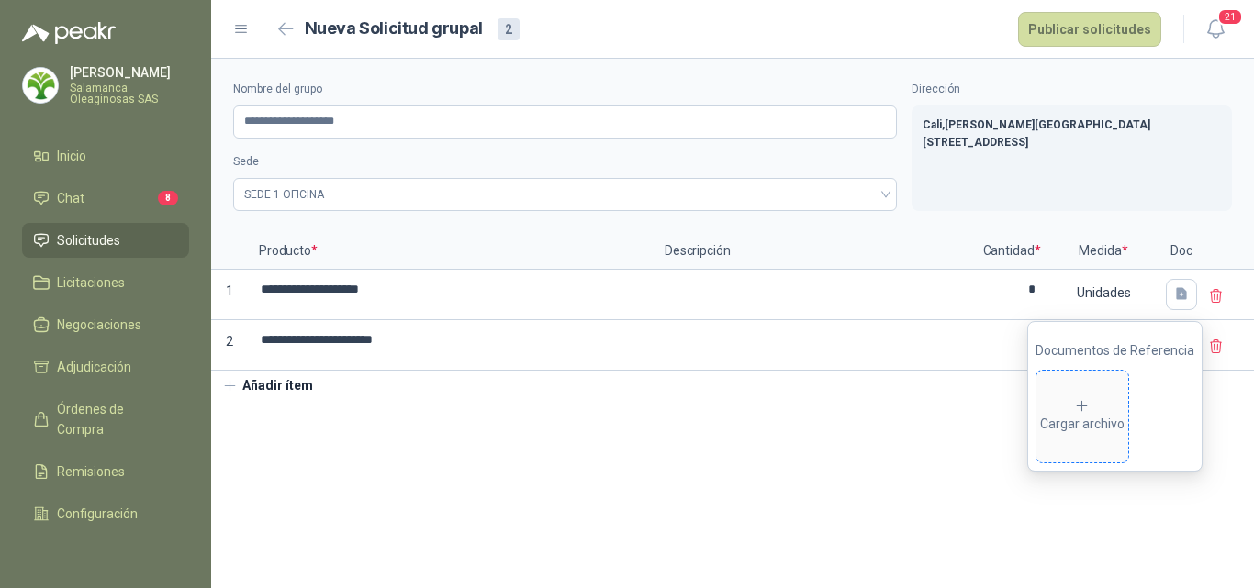
click at [1101, 416] on div "Cargar archivo" at bounding box center [1082, 416] width 84 height 37
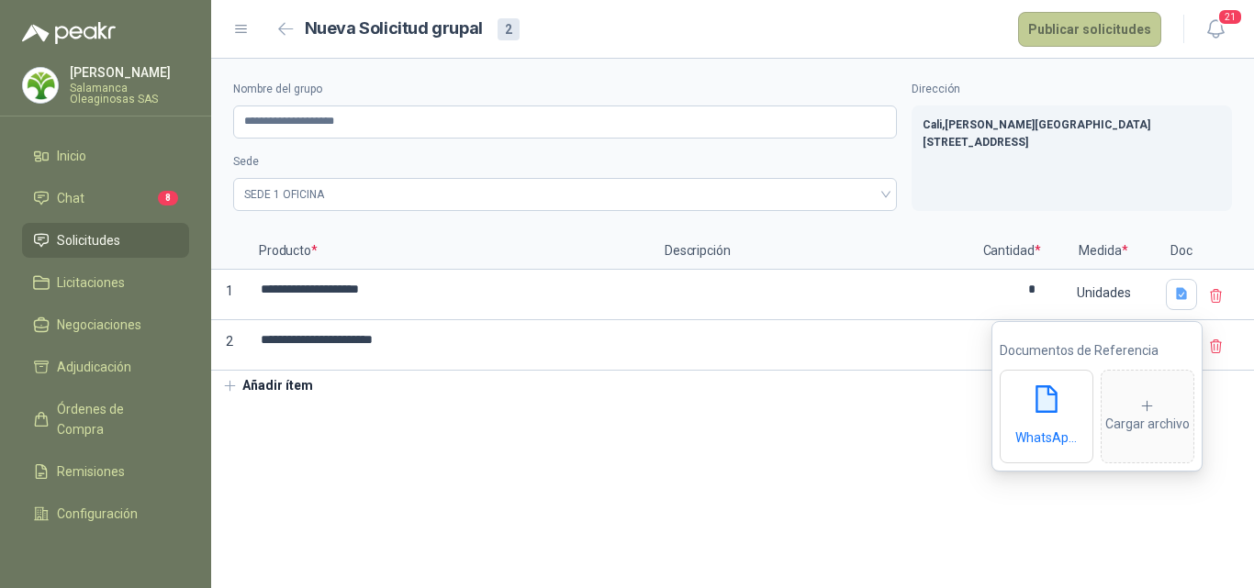
click at [1094, 38] on button "Publicar solicitudes" at bounding box center [1089, 29] width 143 height 35
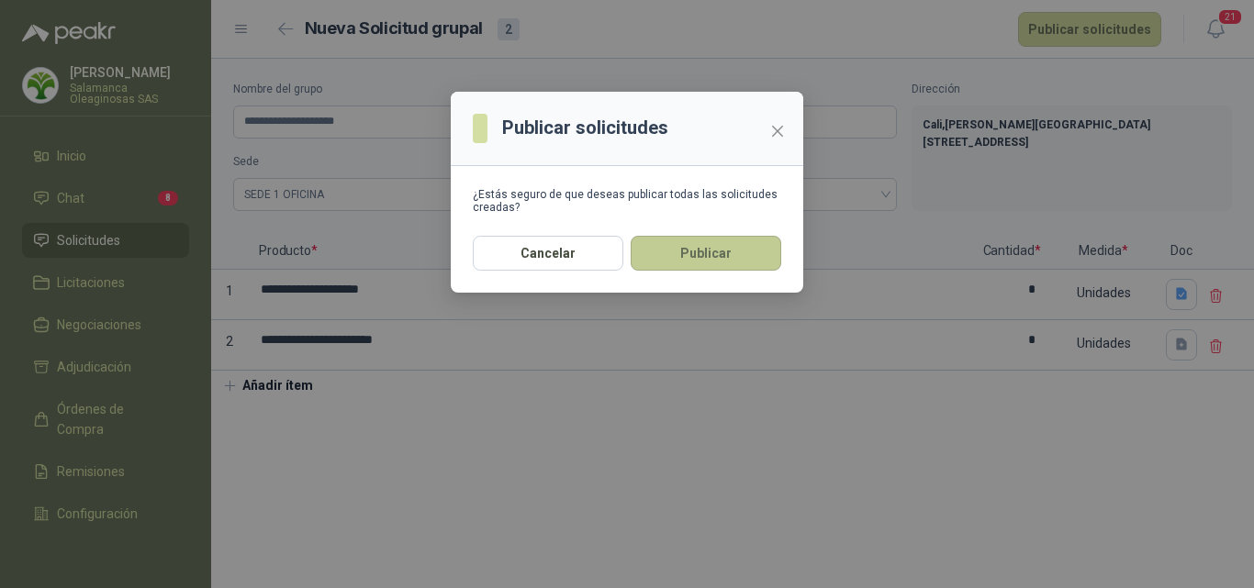
click at [711, 253] on button "Publicar" at bounding box center [706, 253] width 151 height 35
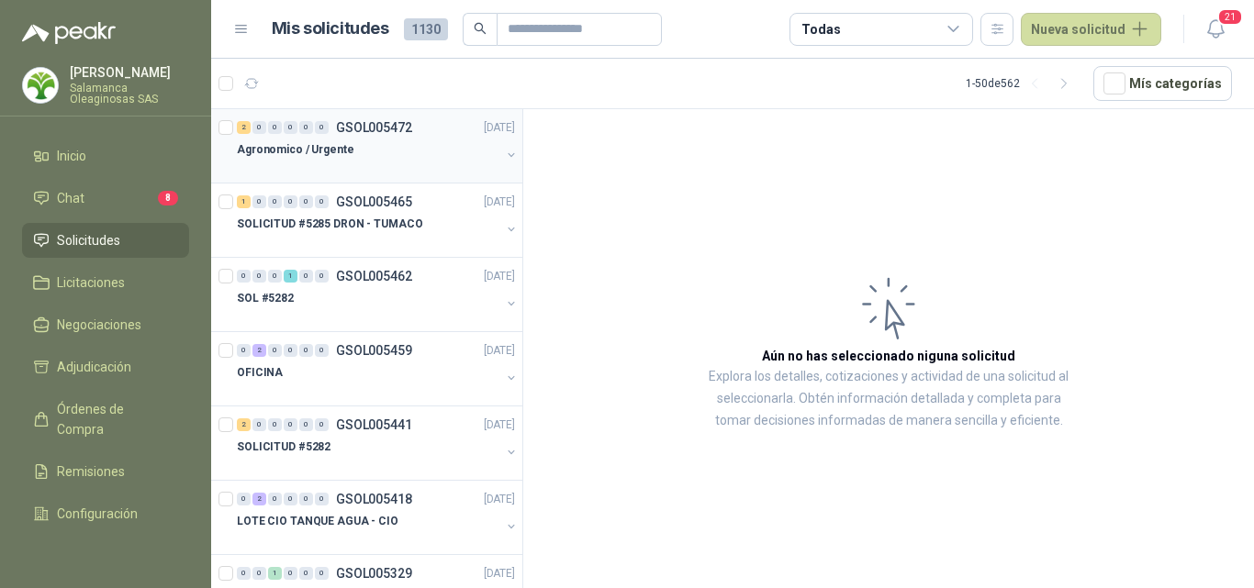
click at [341, 147] on p "Agronomico / Urgente" at bounding box center [295, 149] width 117 height 17
